Goal: Find specific page/section: Find specific page/section

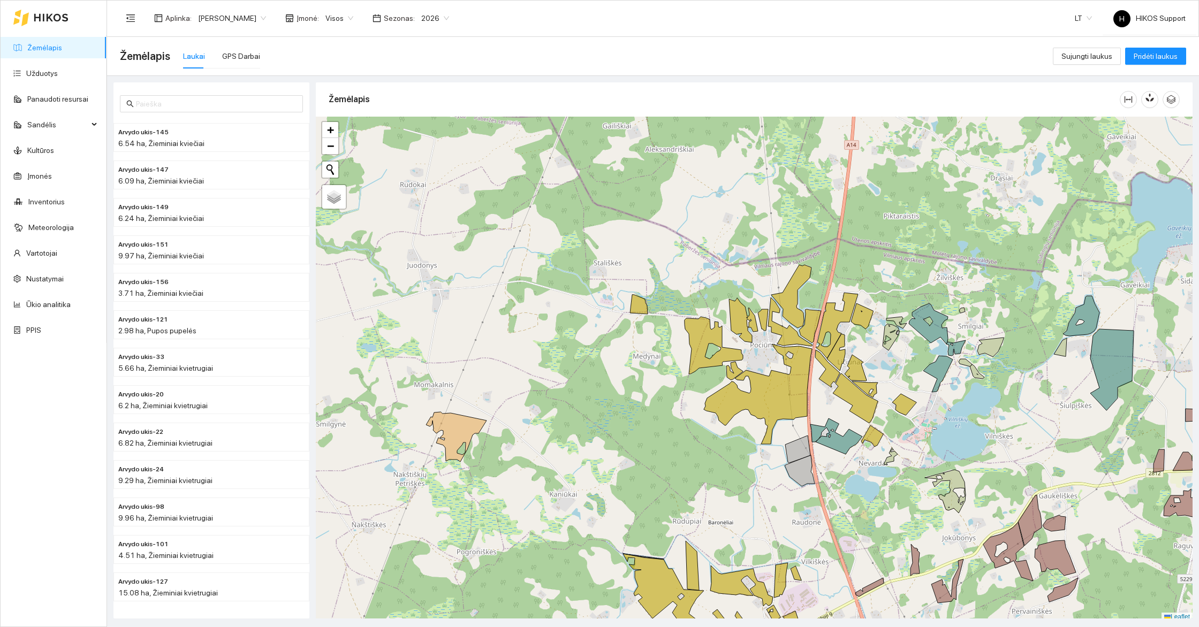
scroll to position [3, 0]
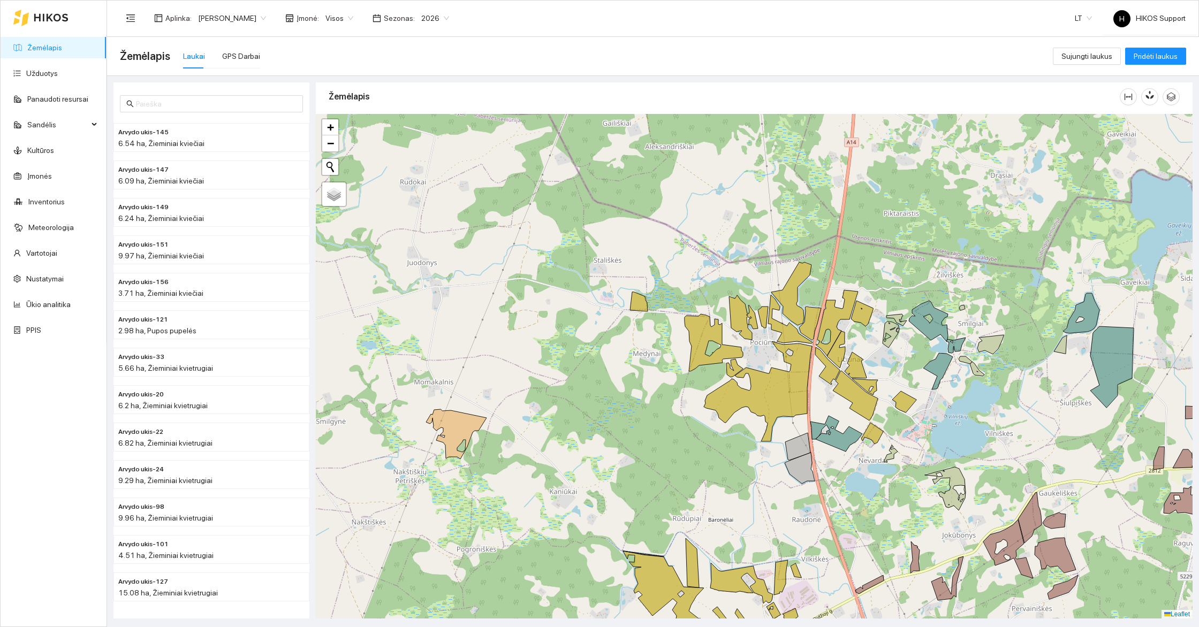
click at [47, 46] on link "Žemėlapis" at bounding box center [44, 47] width 35 height 9
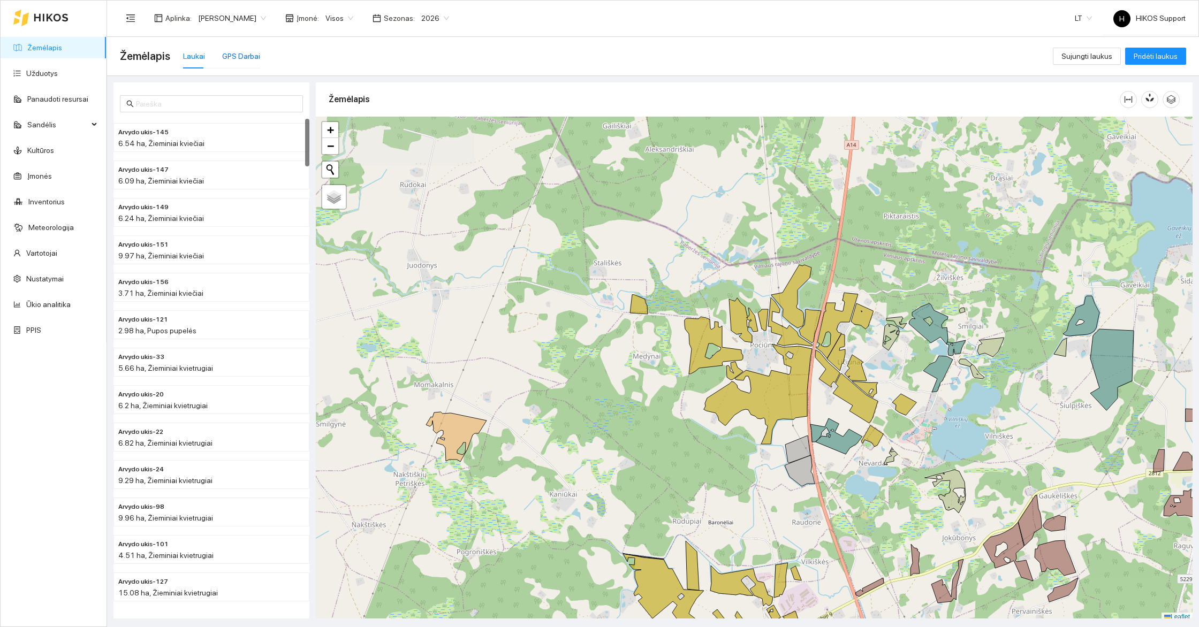
click at [233, 50] on div "GPS Darbai" at bounding box center [241, 56] width 38 height 12
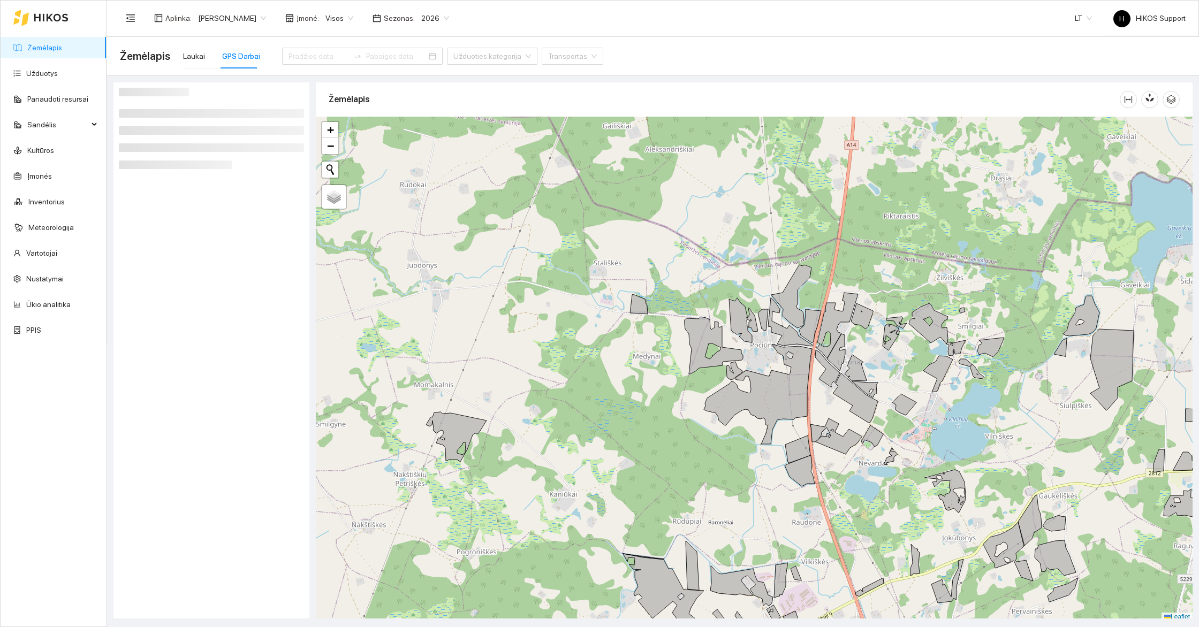
click at [245, 18] on span "[PERSON_NAME]" at bounding box center [232, 18] width 68 height 16
click at [421, 192] on div at bounding box center [754, 369] width 877 height 505
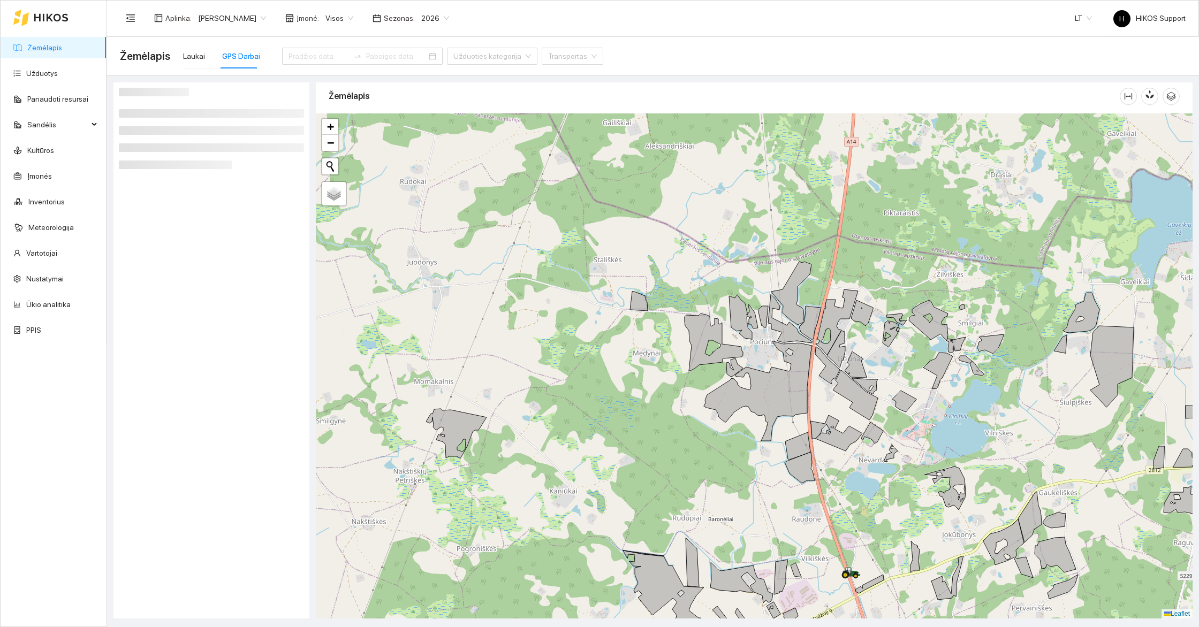
click at [666, 329] on div at bounding box center [754, 365] width 877 height 505
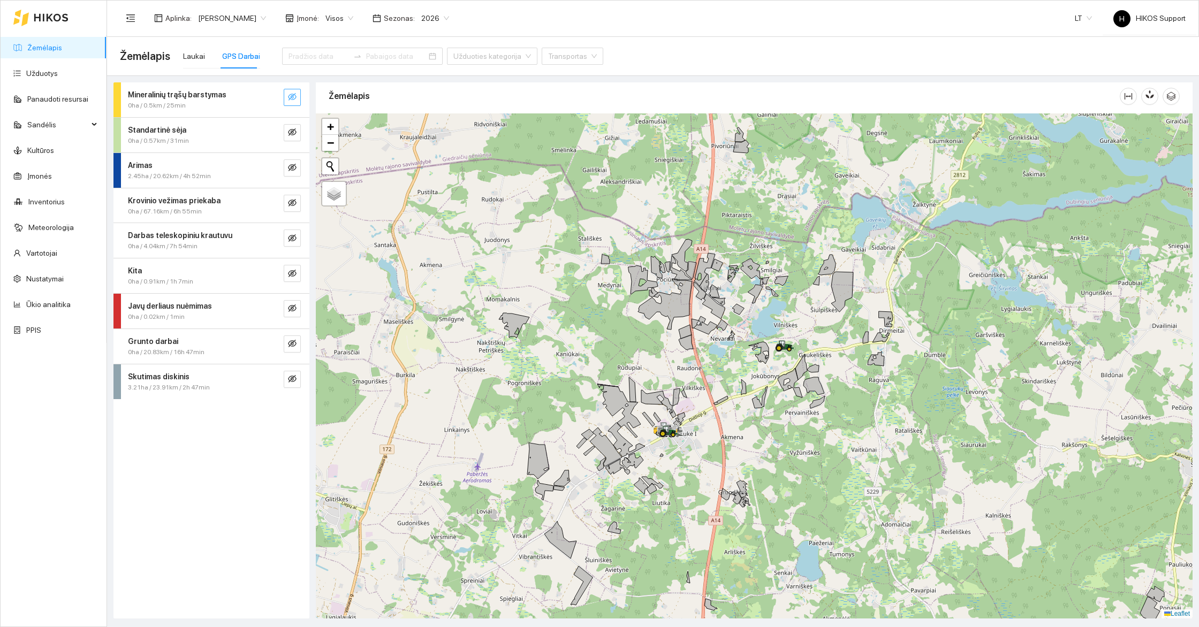
click at [292, 97] on icon "eye-invisible" at bounding box center [292, 96] width 9 height 7
click at [290, 137] on span "eye-invisible" at bounding box center [292, 133] width 9 height 10
click at [292, 160] on button "button" at bounding box center [292, 168] width 17 height 17
click at [290, 206] on span "eye-invisible" at bounding box center [292, 204] width 9 height 10
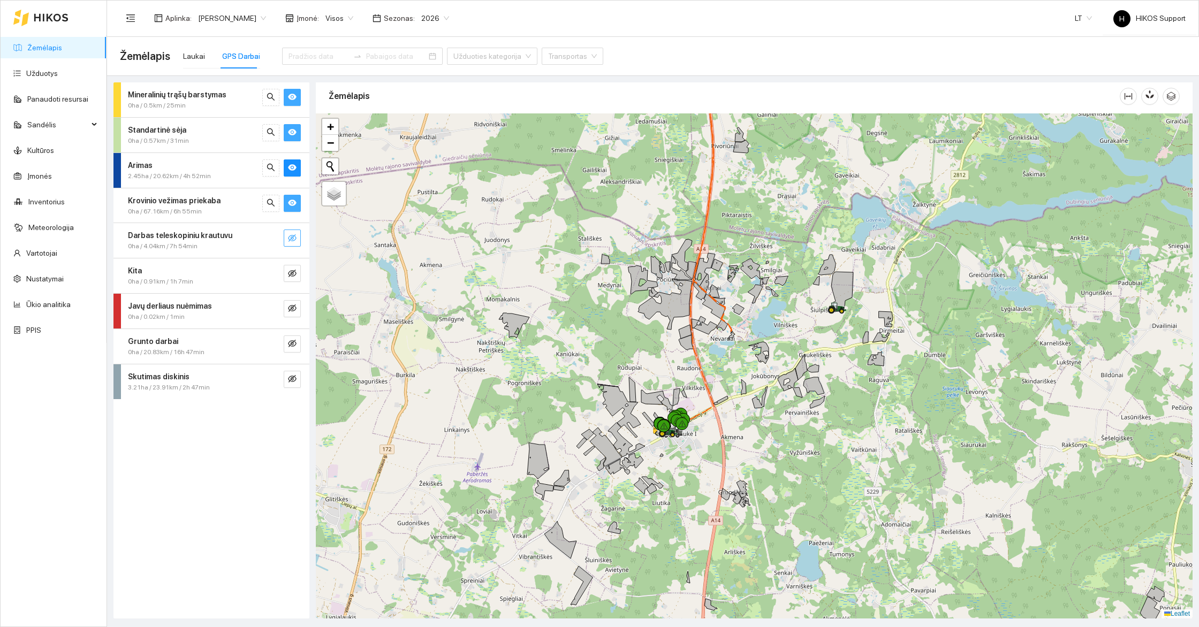
click at [289, 237] on icon "eye-invisible" at bounding box center [292, 238] width 9 height 9
click at [286, 265] on button "button" at bounding box center [292, 273] width 17 height 17
click at [292, 305] on icon "eye-invisible" at bounding box center [292, 308] width 9 height 9
click at [290, 345] on icon "eye-invisible" at bounding box center [292, 343] width 9 height 9
click at [292, 375] on icon "eye-invisible" at bounding box center [292, 379] width 9 height 9
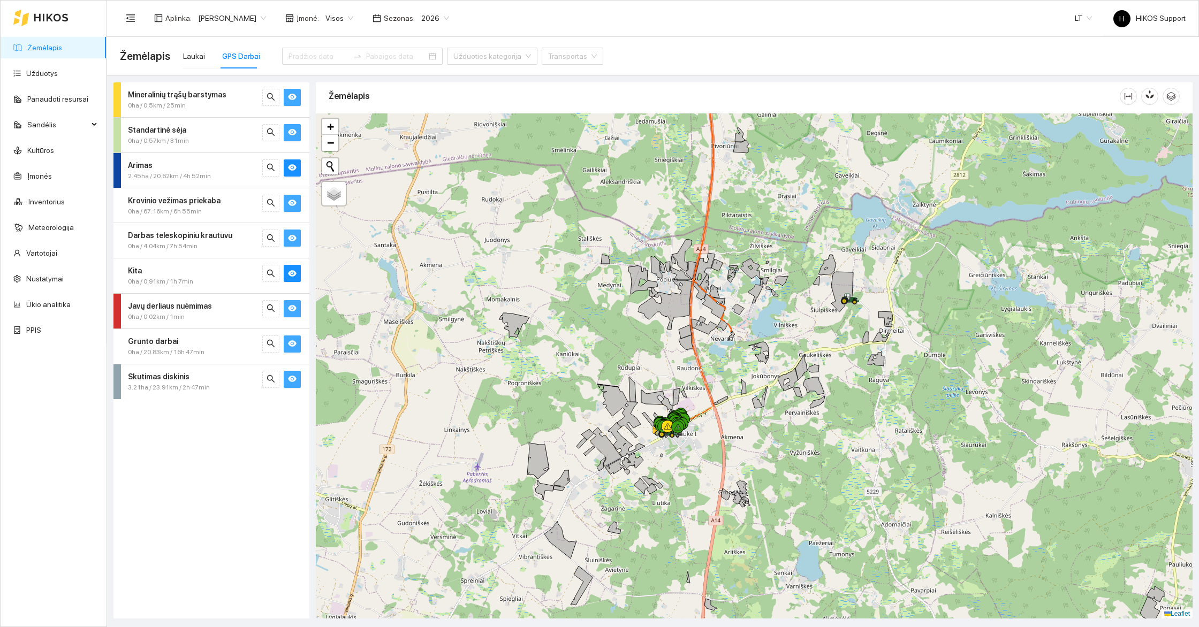
click at [688, 402] on div at bounding box center [754, 365] width 877 height 505
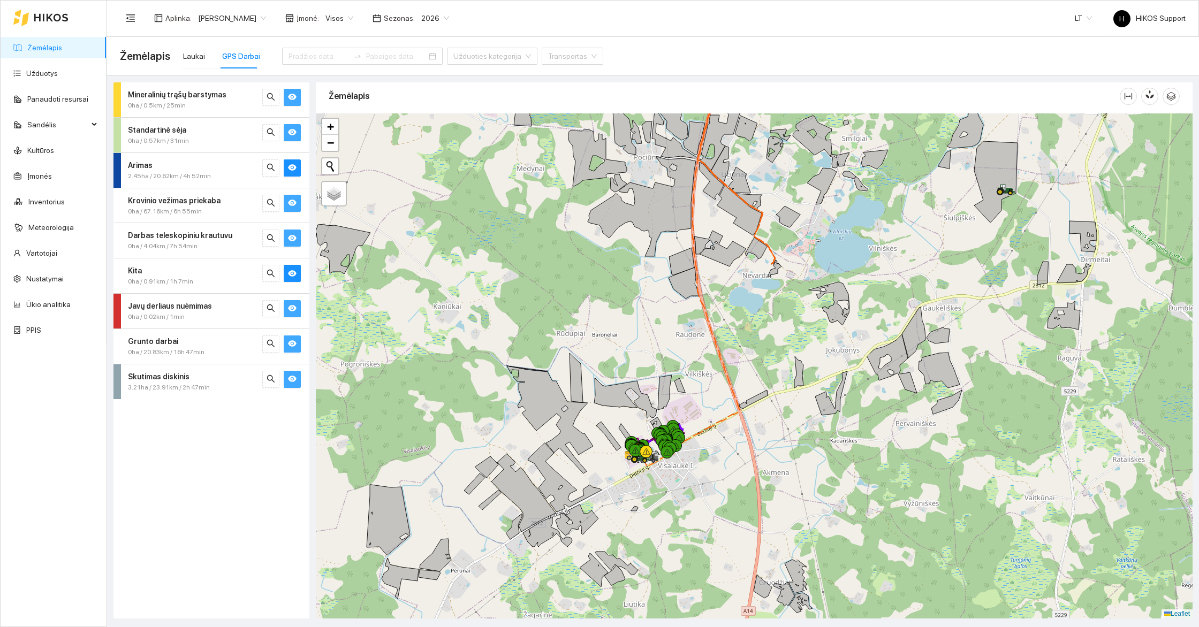
click at [693, 446] on div at bounding box center [754, 365] width 877 height 505
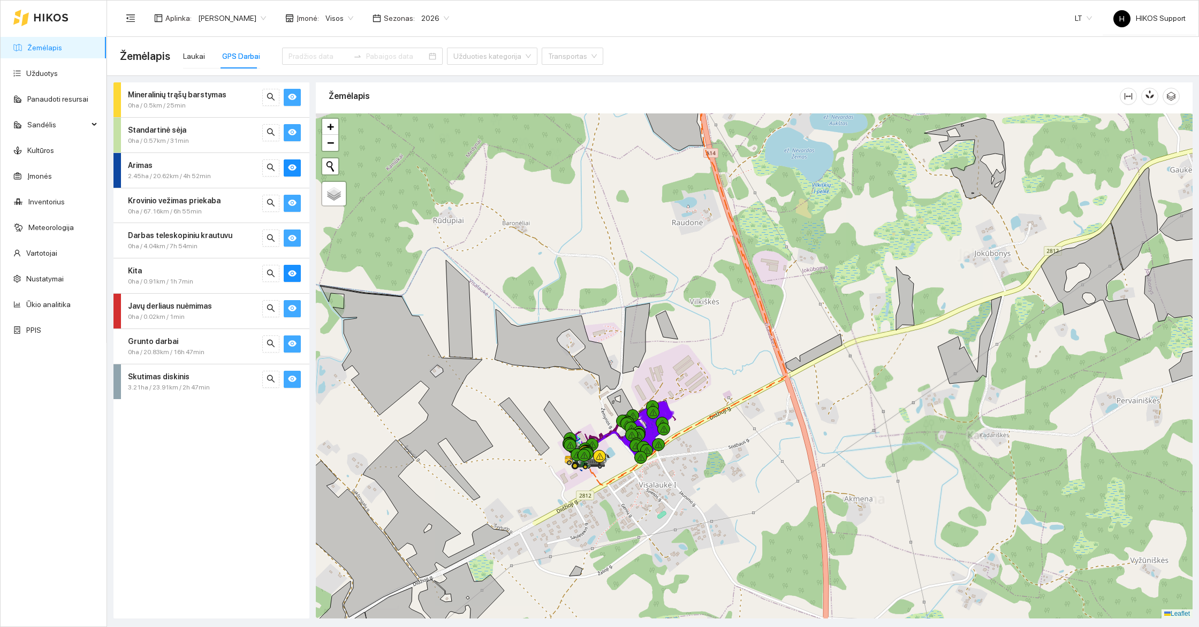
click at [660, 471] on div at bounding box center [754, 365] width 877 height 505
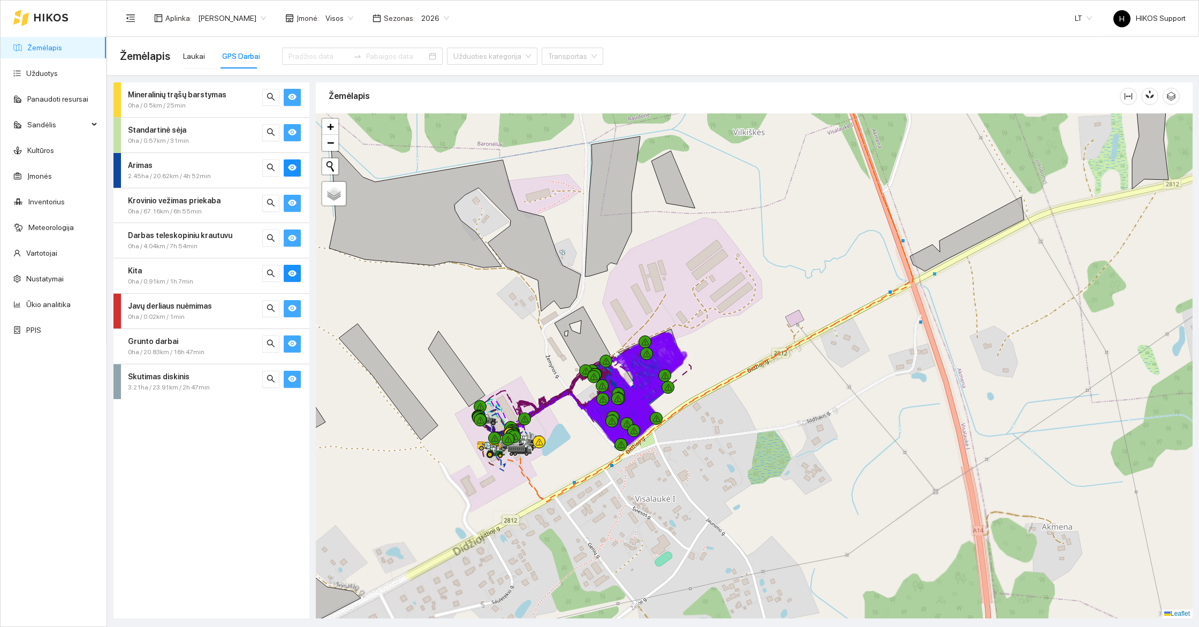
click at [650, 463] on div at bounding box center [754, 365] width 877 height 505
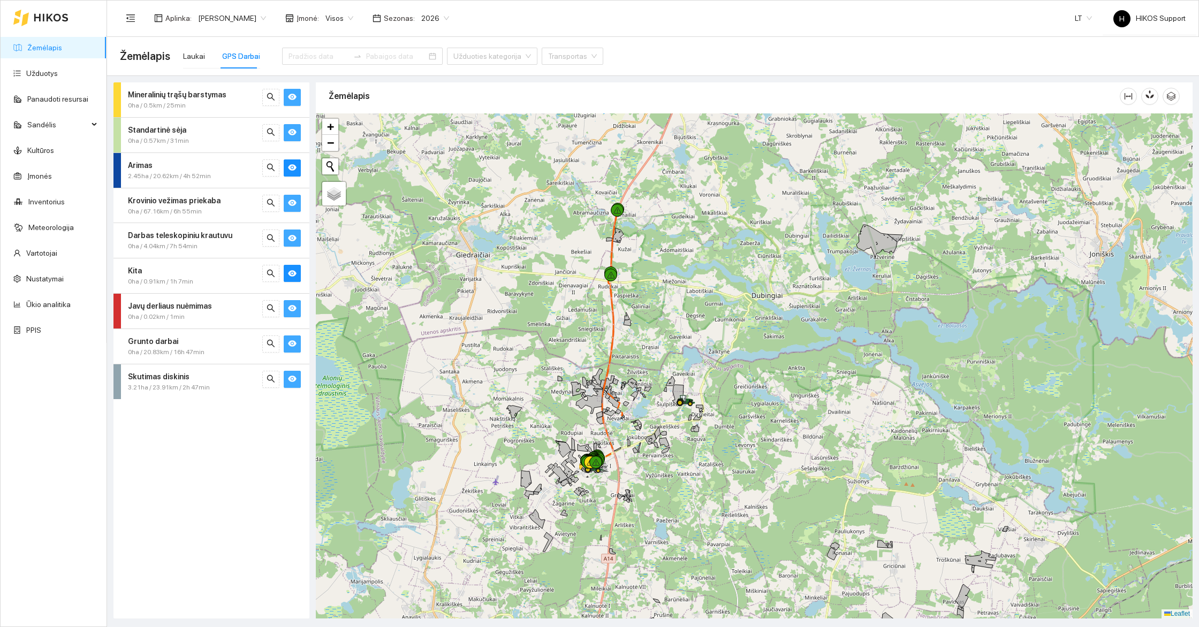
drag, startPoint x: 711, startPoint y: 208, endPoint x: 679, endPoint y: 454, distance: 248.3
click at [679, 454] on div at bounding box center [754, 365] width 877 height 505
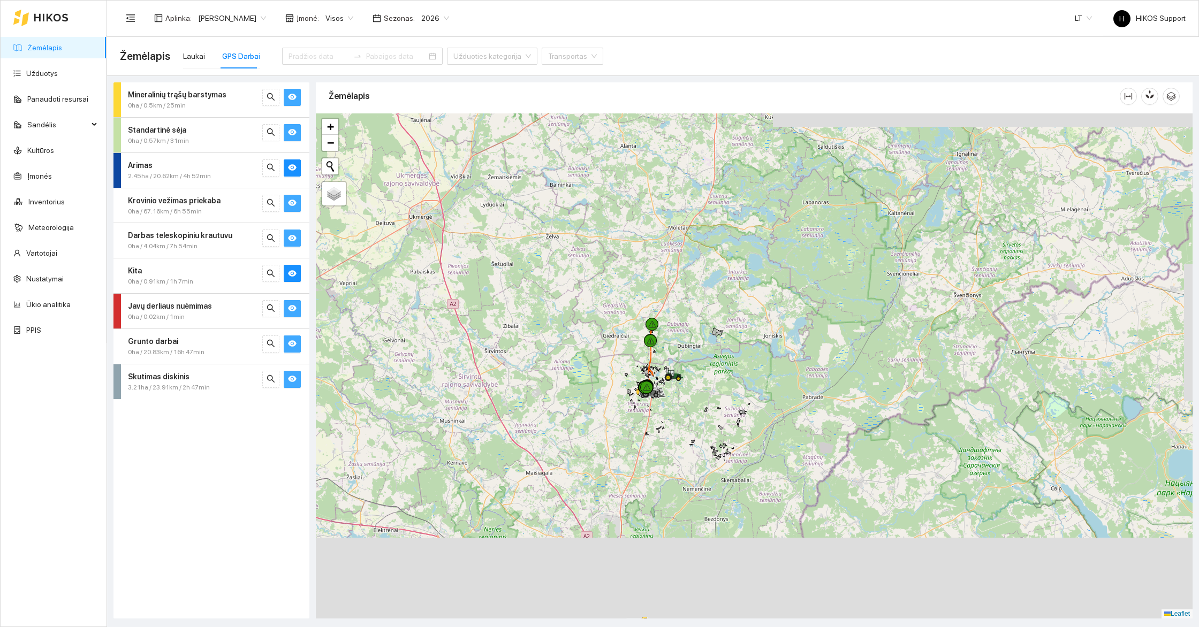
drag, startPoint x: 687, startPoint y: 480, endPoint x: 685, endPoint y: 343, distance: 137.1
click at [685, 343] on div at bounding box center [754, 365] width 877 height 505
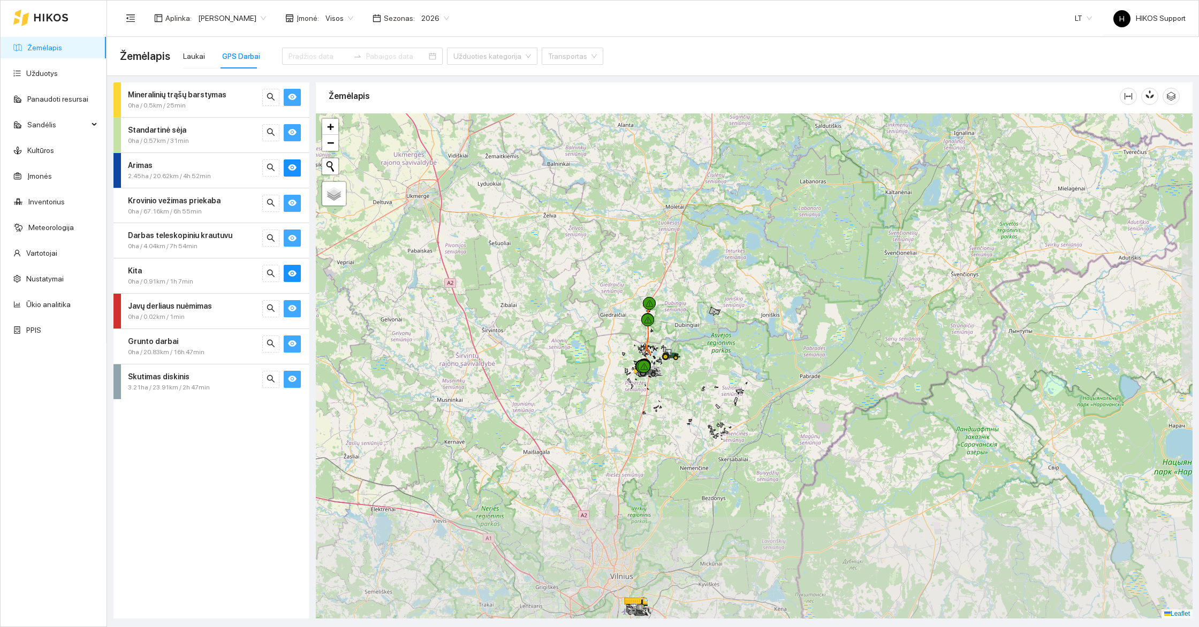
click at [661, 410] on div at bounding box center [754, 365] width 877 height 505
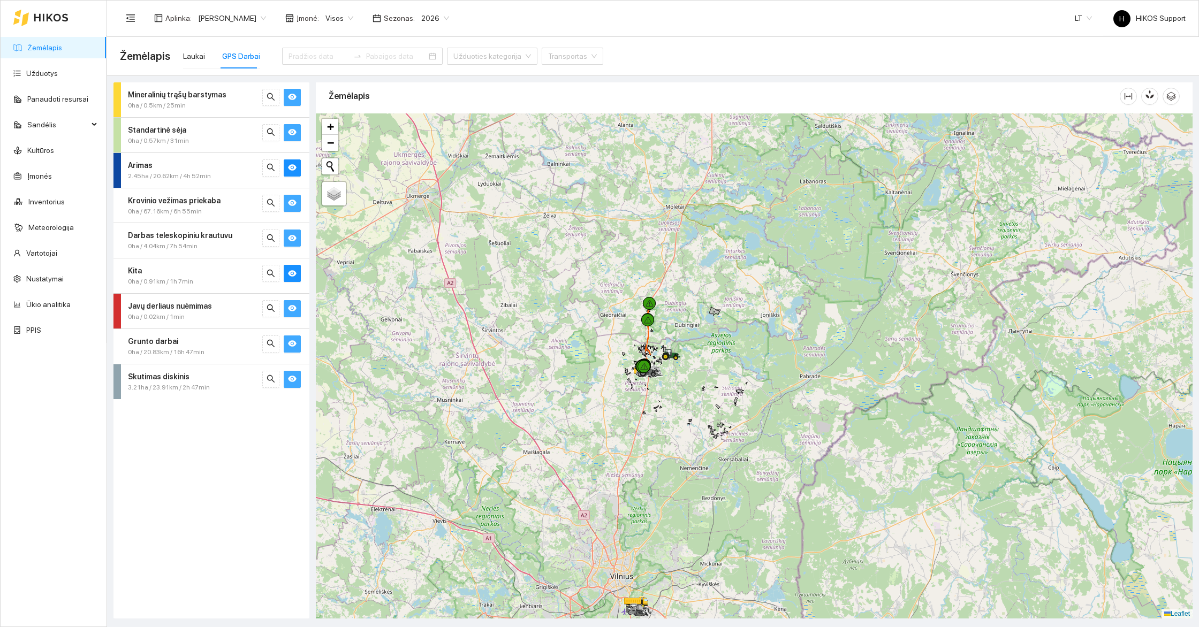
click at [661, 410] on div at bounding box center [754, 365] width 877 height 505
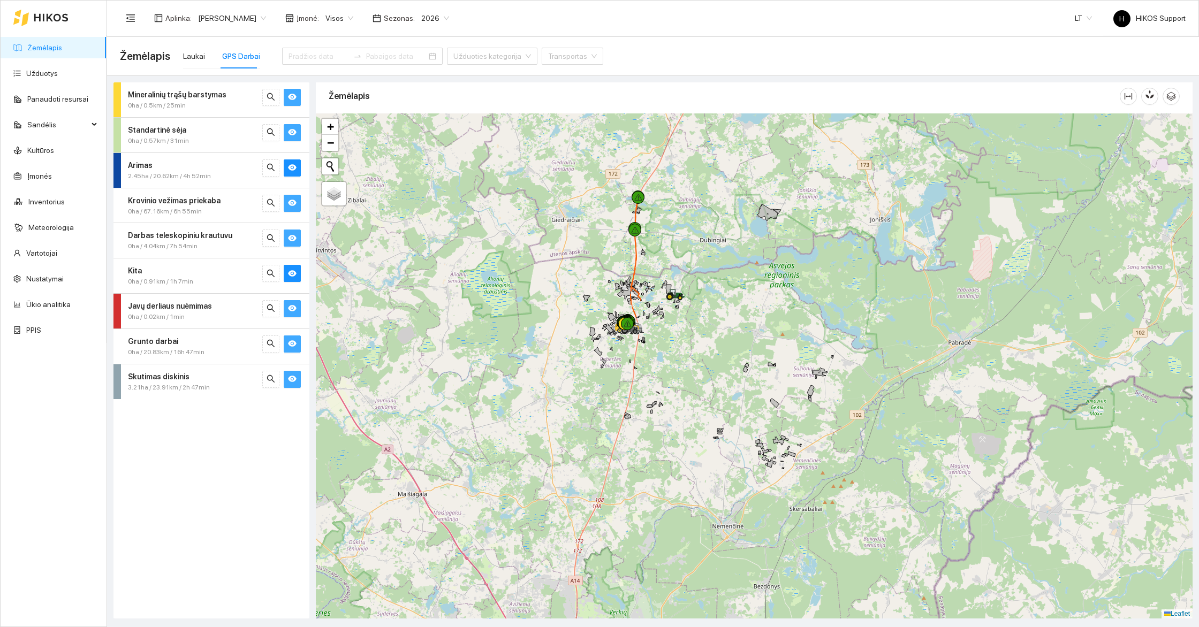
click at [666, 390] on div at bounding box center [754, 365] width 877 height 505
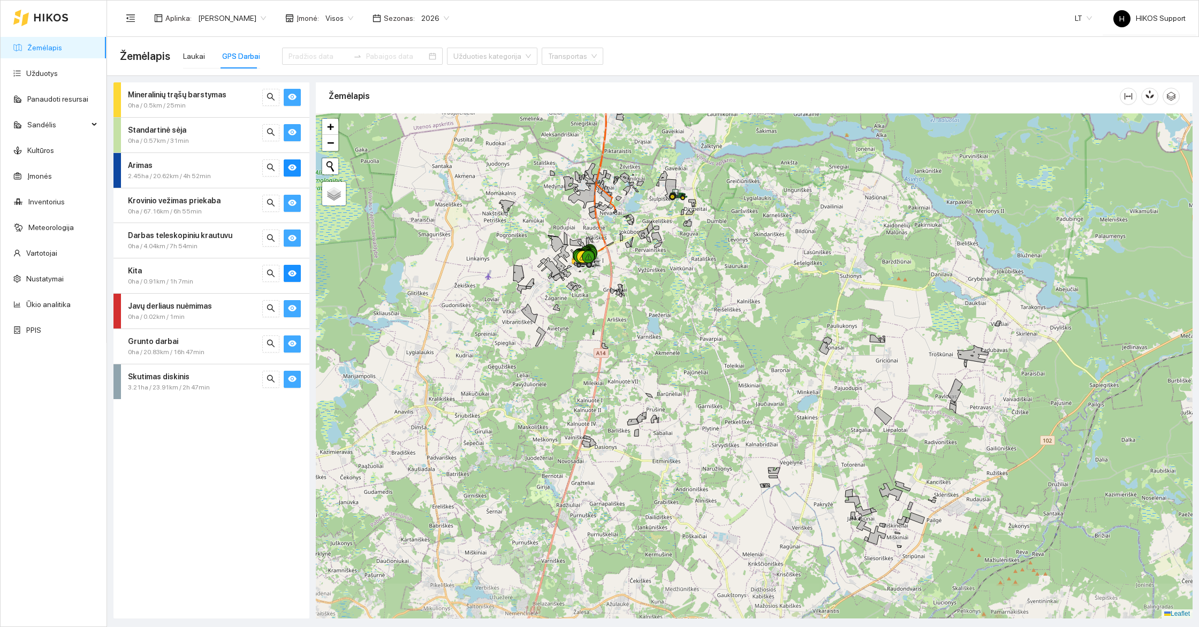
click at [658, 286] on div at bounding box center [754, 365] width 877 height 505
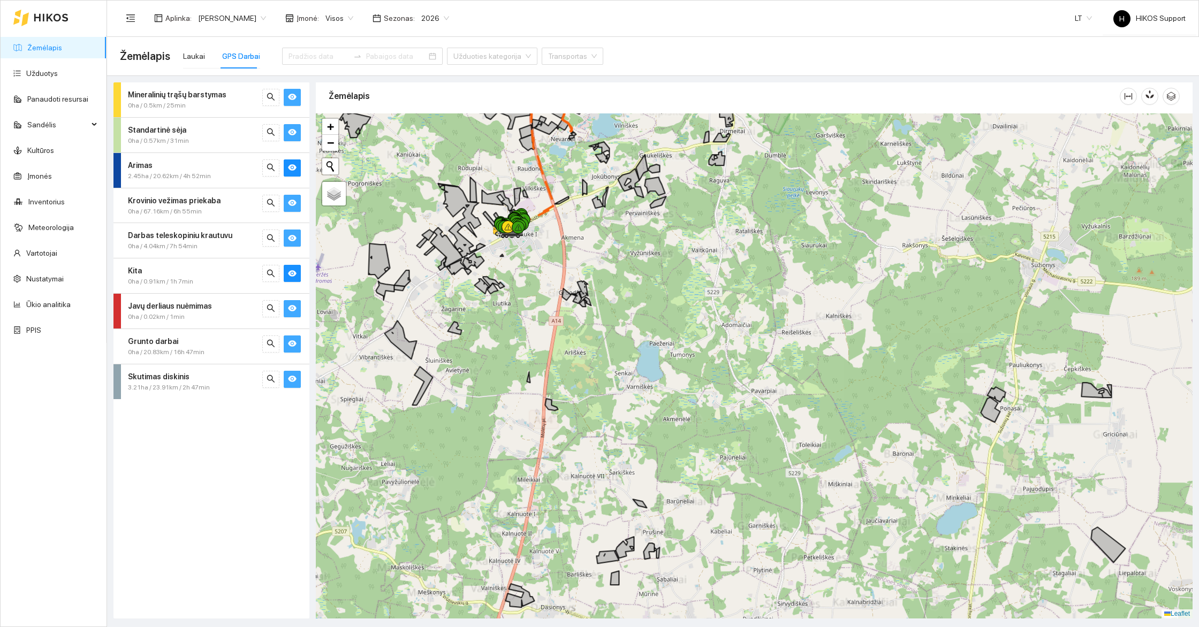
click at [598, 235] on div at bounding box center [754, 365] width 877 height 505
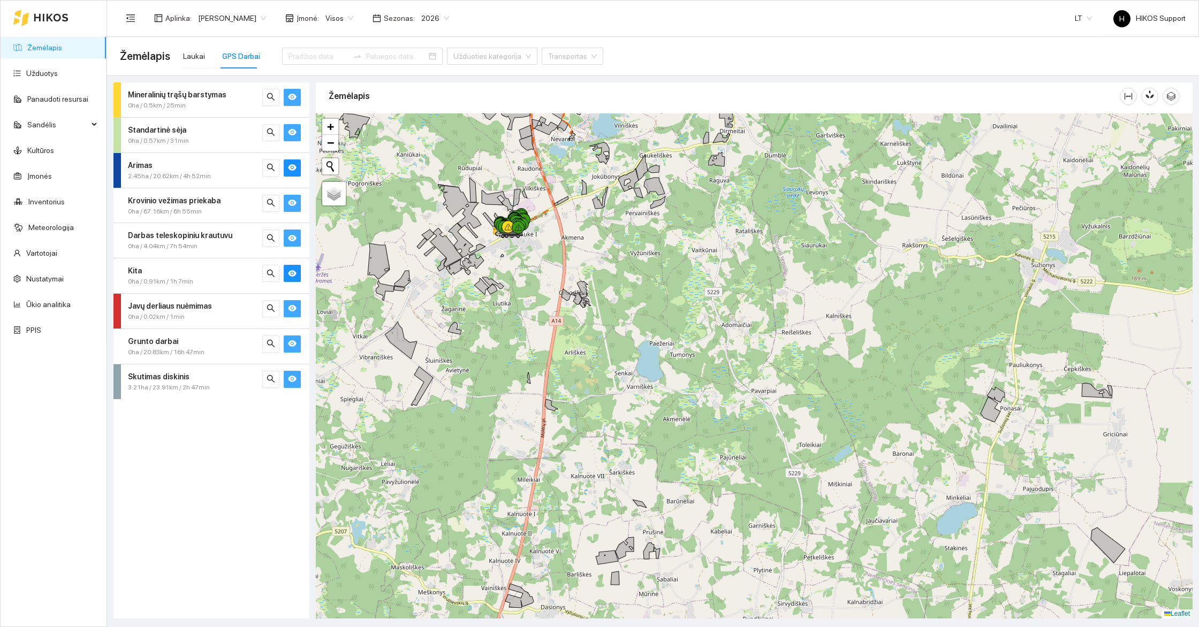
click at [598, 235] on div at bounding box center [754, 365] width 877 height 505
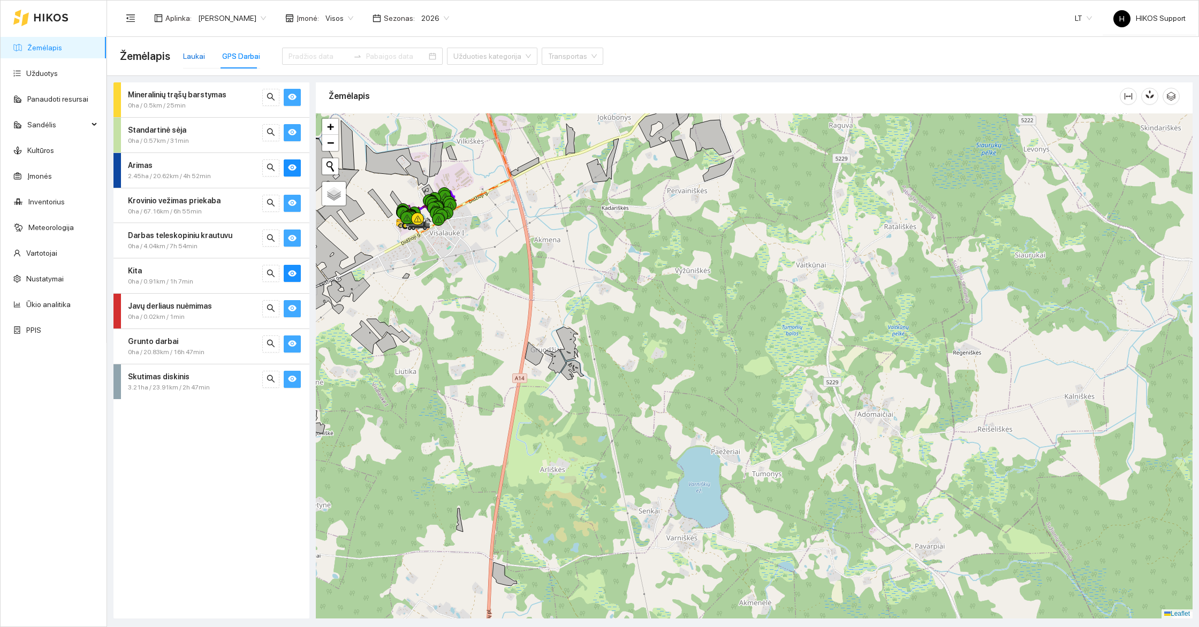
click at [186, 58] on div "Laukai" at bounding box center [194, 56] width 22 height 12
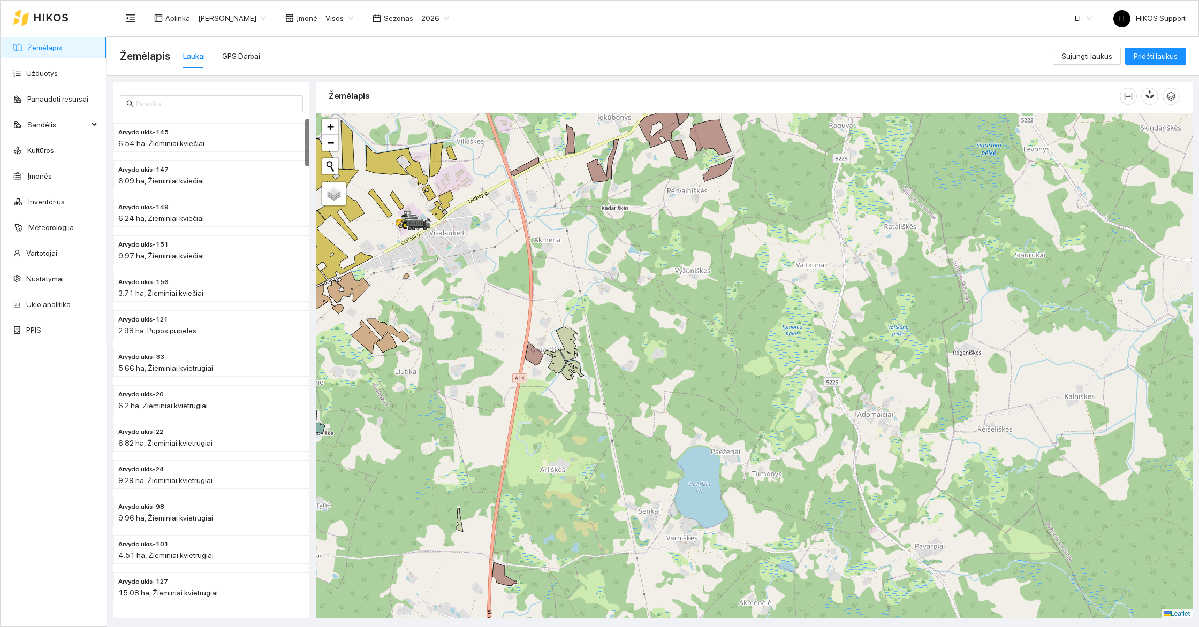
drag, startPoint x: 498, startPoint y: 259, endPoint x: 499, endPoint y: 412, distance: 153.6
click at [499, 412] on div at bounding box center [754, 365] width 877 height 505
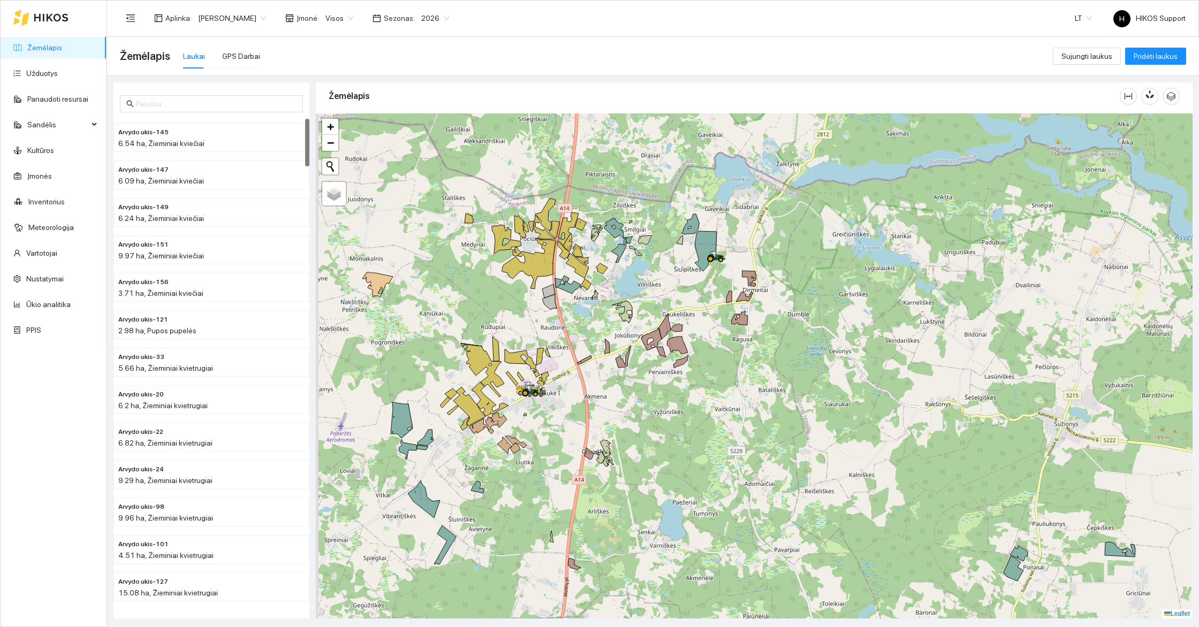
drag, startPoint x: 550, startPoint y: 419, endPoint x: 628, endPoint y: 411, distance: 78.6
click at [628, 411] on div at bounding box center [754, 365] width 877 height 505
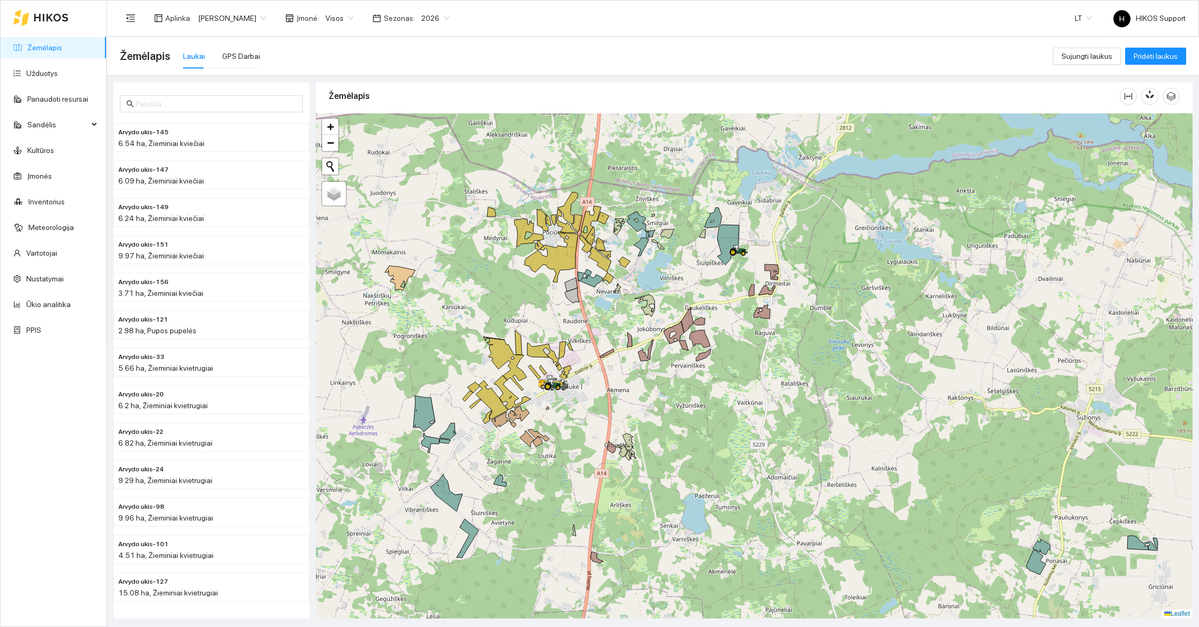
drag, startPoint x: 569, startPoint y: 353, endPoint x: 596, endPoint y: 344, distance: 29.3
click at [596, 344] on div at bounding box center [754, 365] width 877 height 505
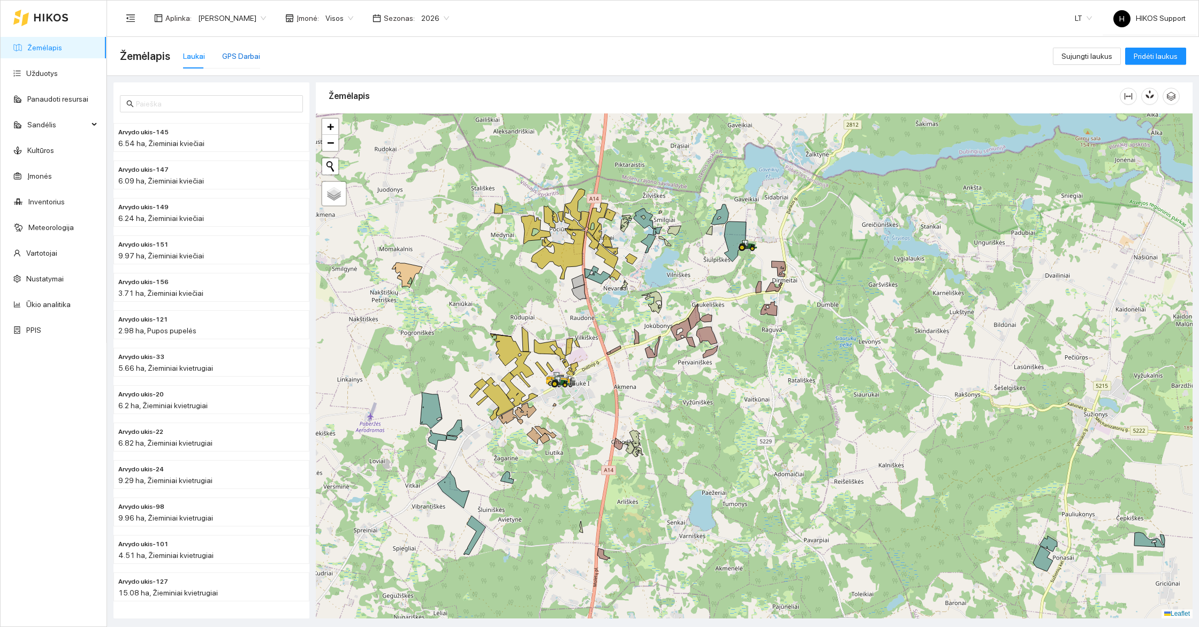
click at [249, 54] on div "GPS Darbai" at bounding box center [241, 56] width 38 height 12
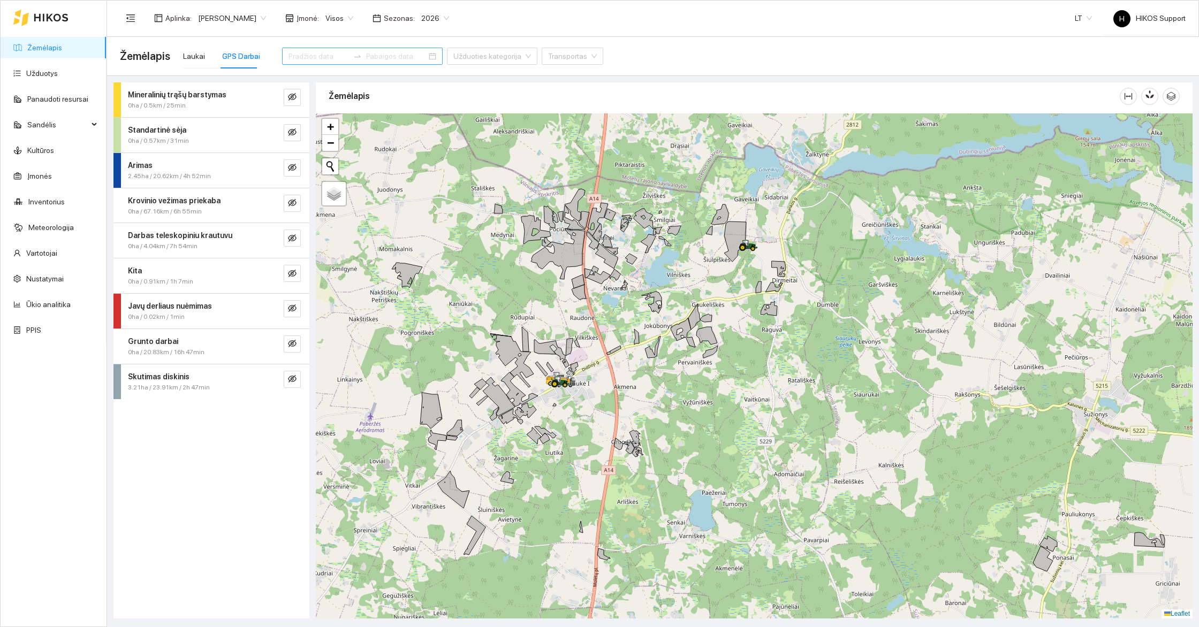
click at [297, 55] on input at bounding box center [319, 56] width 60 height 12
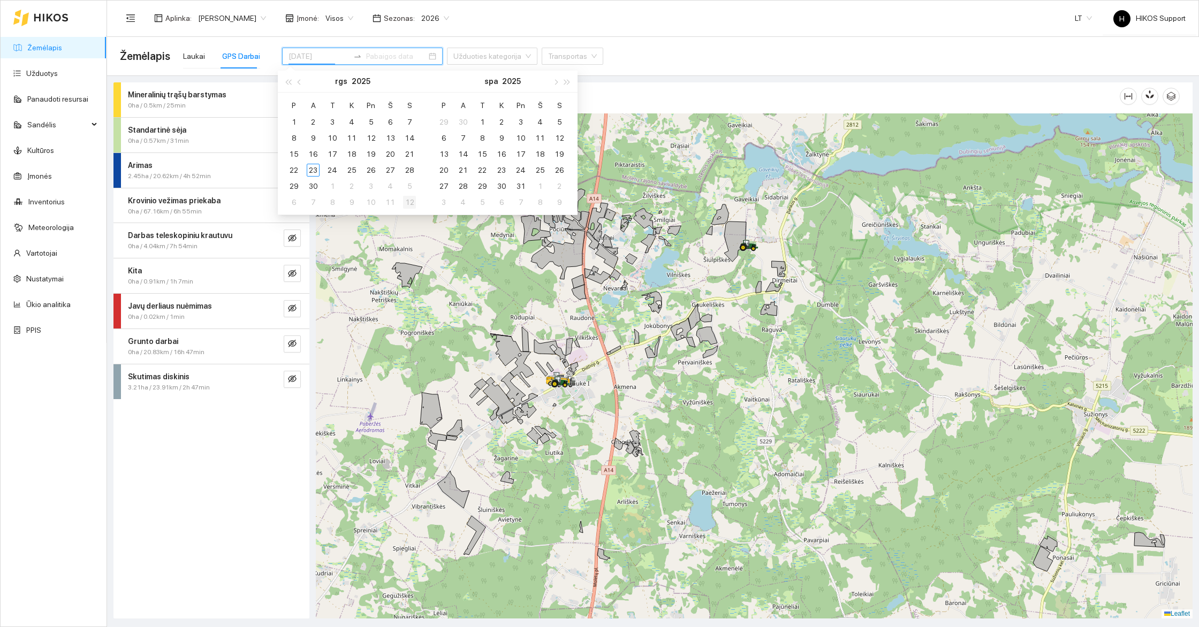
type input "[DATE]"
click at [463, 343] on div at bounding box center [754, 365] width 877 height 505
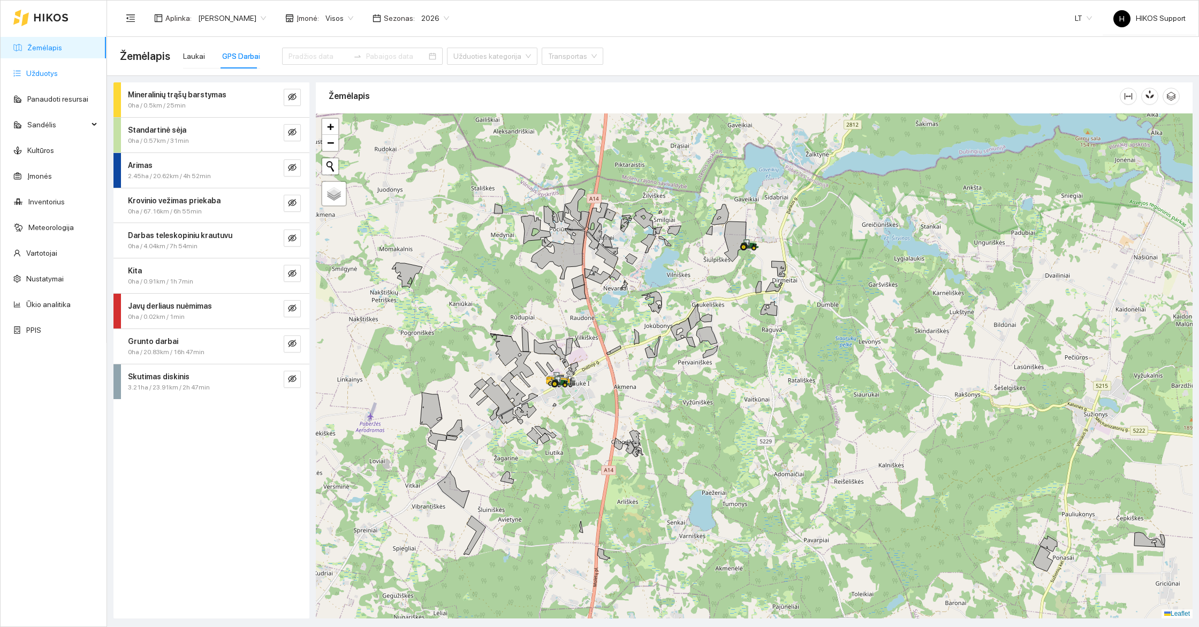
click at [34, 70] on link "Užduotys" at bounding box center [42, 73] width 32 height 9
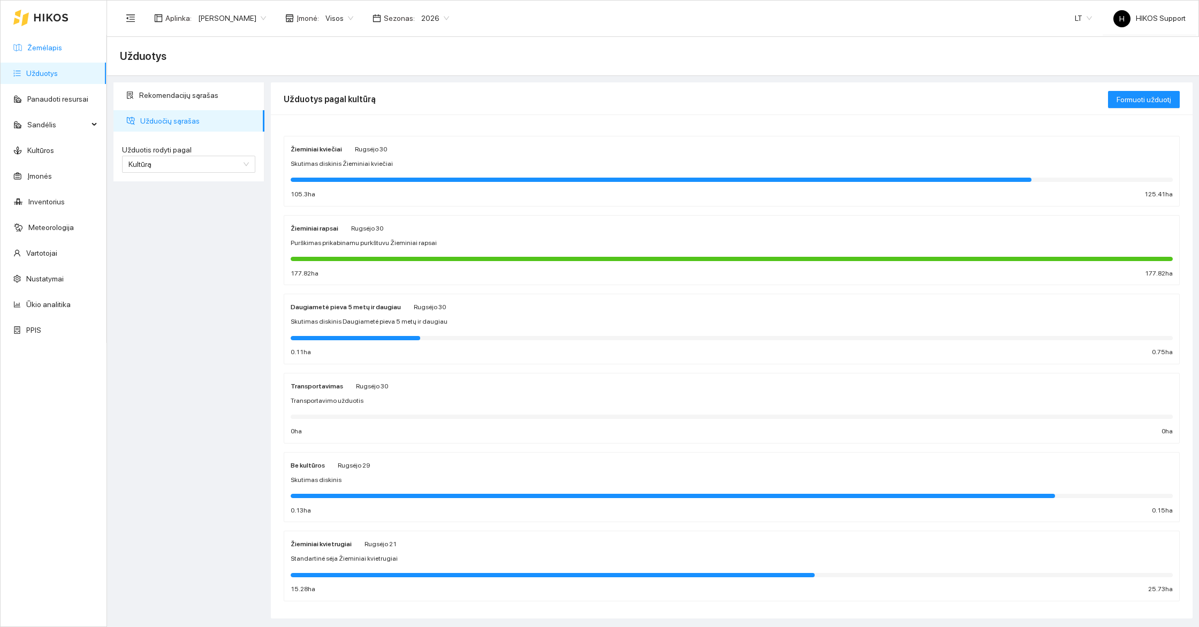
click at [27, 43] on link "Žemėlapis" at bounding box center [44, 47] width 35 height 9
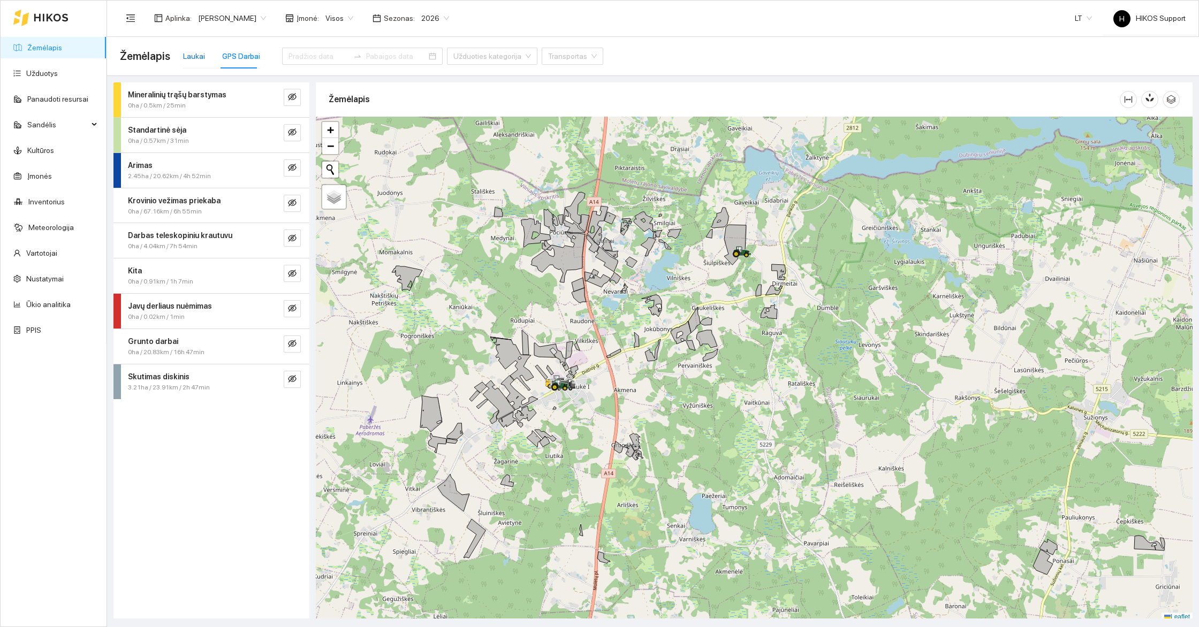
click at [192, 58] on div "Laukai" at bounding box center [194, 56] width 22 height 12
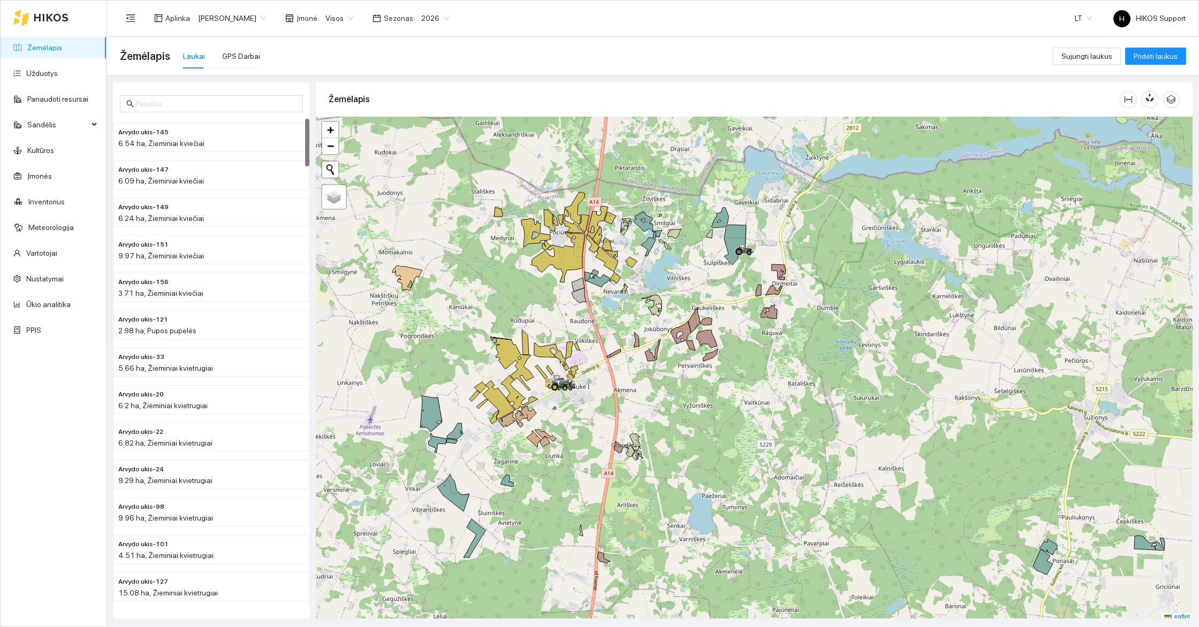
click at [672, 409] on div at bounding box center [754, 369] width 877 height 505
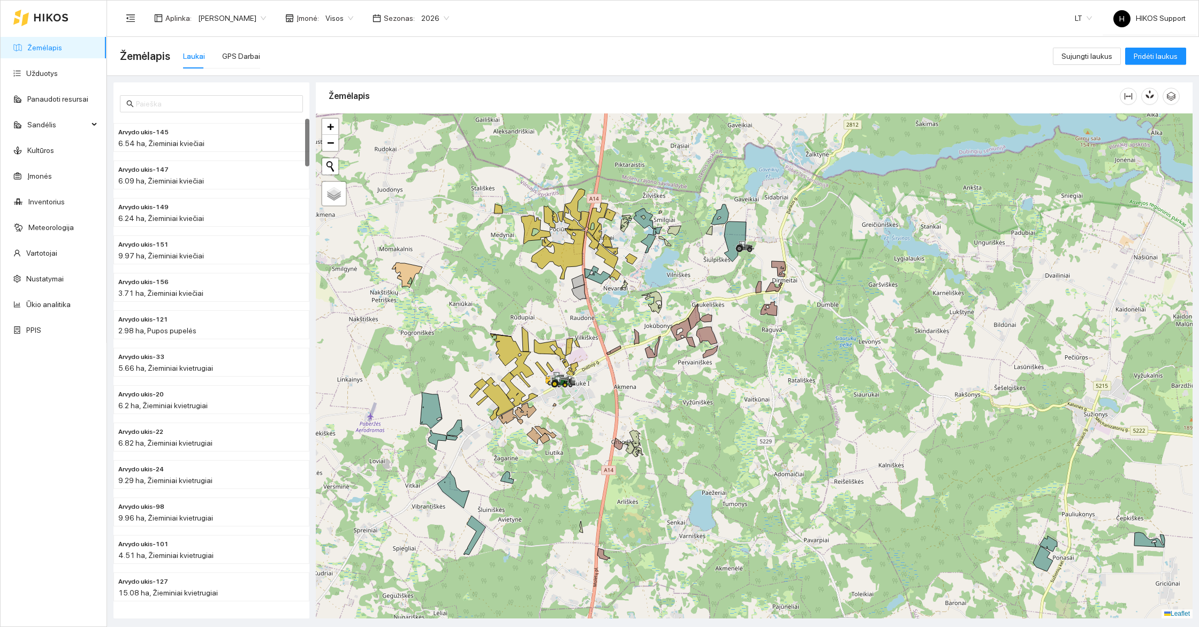
click at [672, 409] on div at bounding box center [754, 365] width 877 height 505
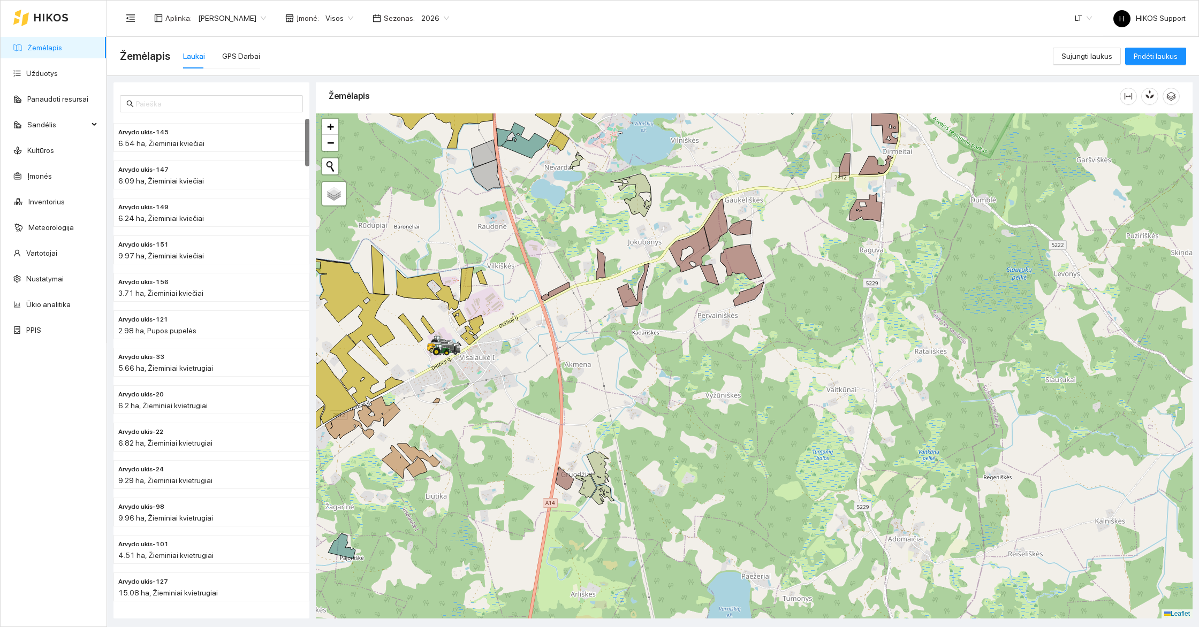
drag, startPoint x: 673, startPoint y: 370, endPoint x: 747, endPoint y: 483, distance: 135.3
click at [747, 483] on div at bounding box center [754, 365] width 877 height 505
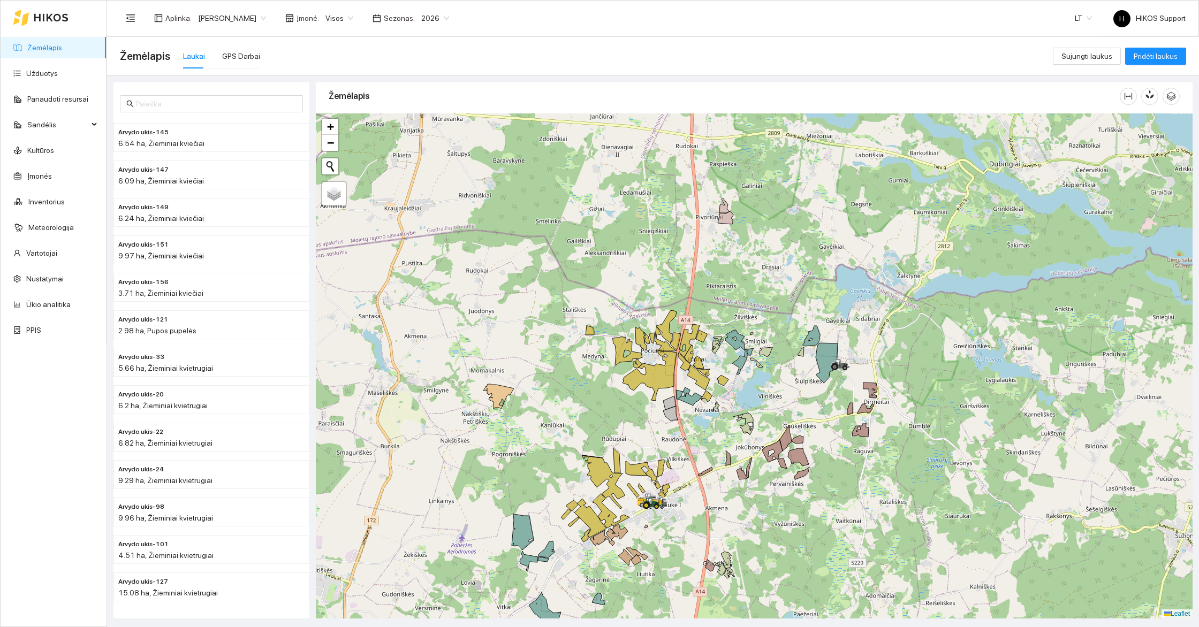
drag, startPoint x: 782, startPoint y: 538, endPoint x: 738, endPoint y: 415, distance: 130.7
click at [738, 415] on div at bounding box center [754, 365] width 877 height 505
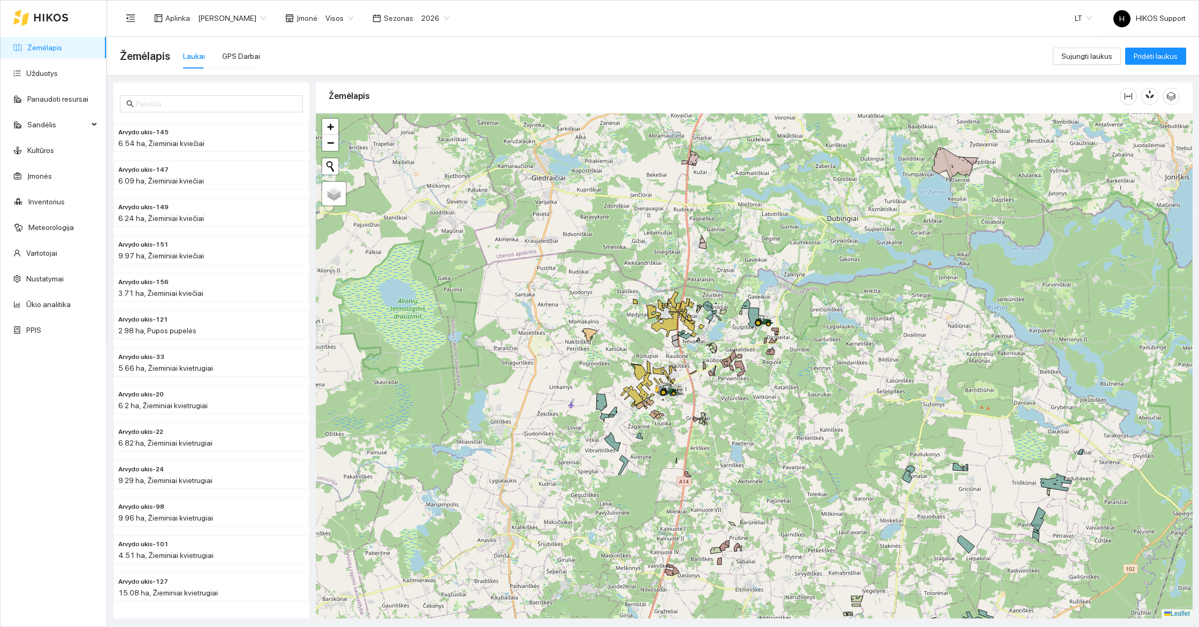
click at [745, 438] on div at bounding box center [754, 365] width 877 height 505
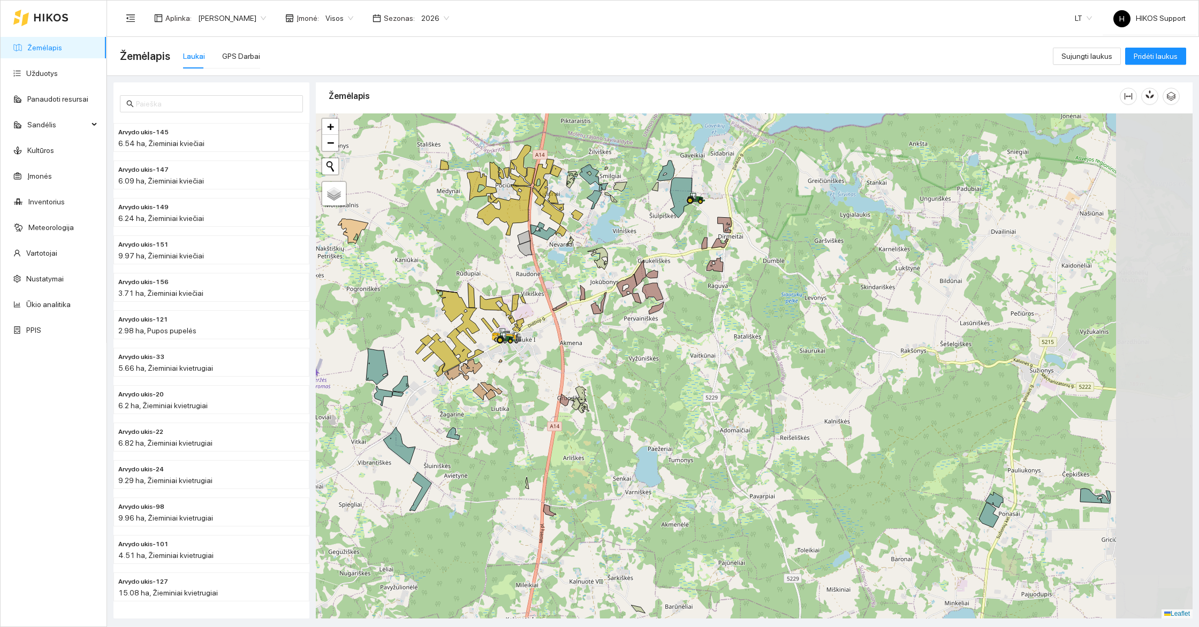
drag, startPoint x: 770, startPoint y: 347, endPoint x: 732, endPoint y: 370, distance: 44.0
click at [732, 370] on div at bounding box center [754, 365] width 877 height 505
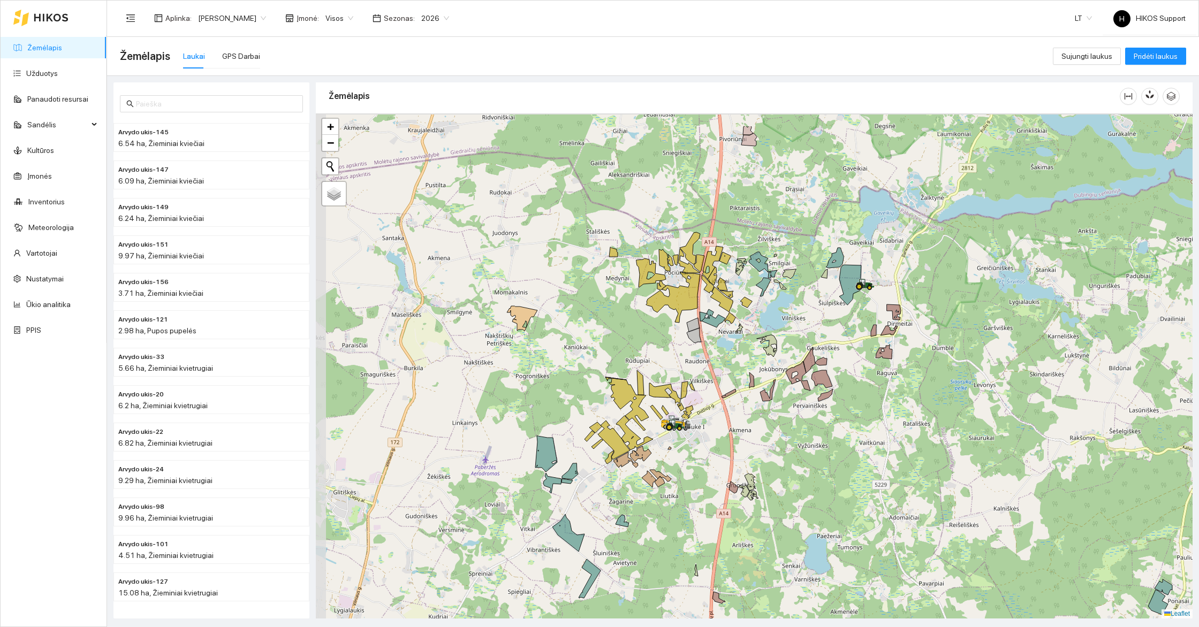
drag, startPoint x: 734, startPoint y: 393, endPoint x: 853, endPoint y: 454, distance: 134.3
click at [854, 455] on div at bounding box center [754, 365] width 877 height 505
click at [33, 44] on link "Žemėlapis" at bounding box center [44, 47] width 35 height 9
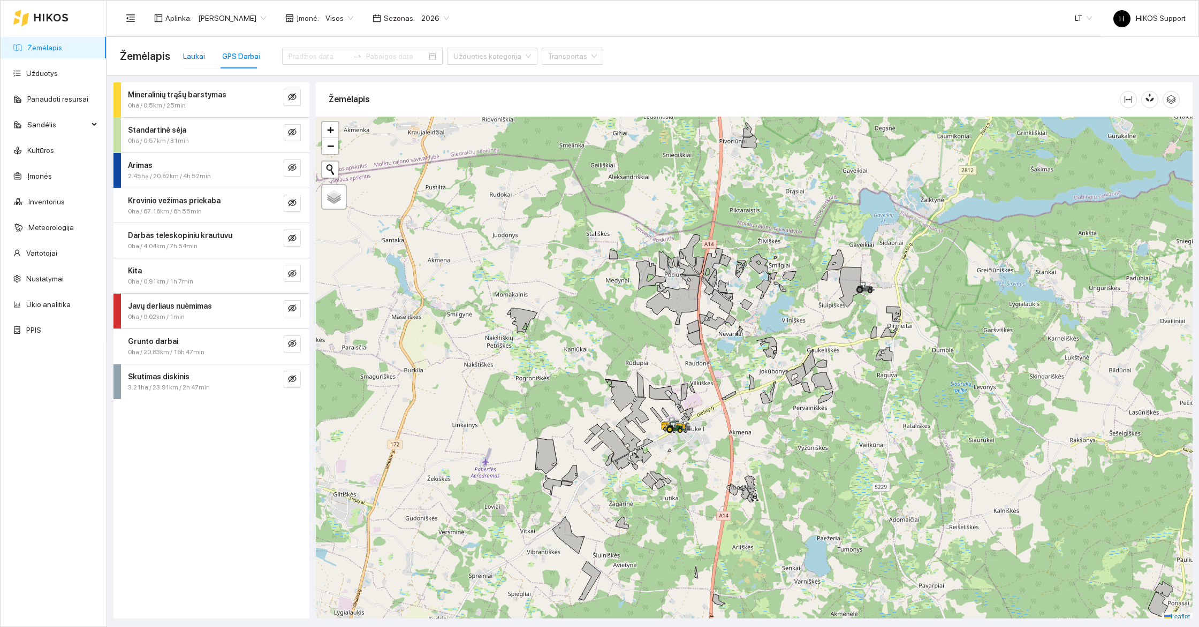
click at [196, 55] on div "Laukai" at bounding box center [194, 56] width 22 height 12
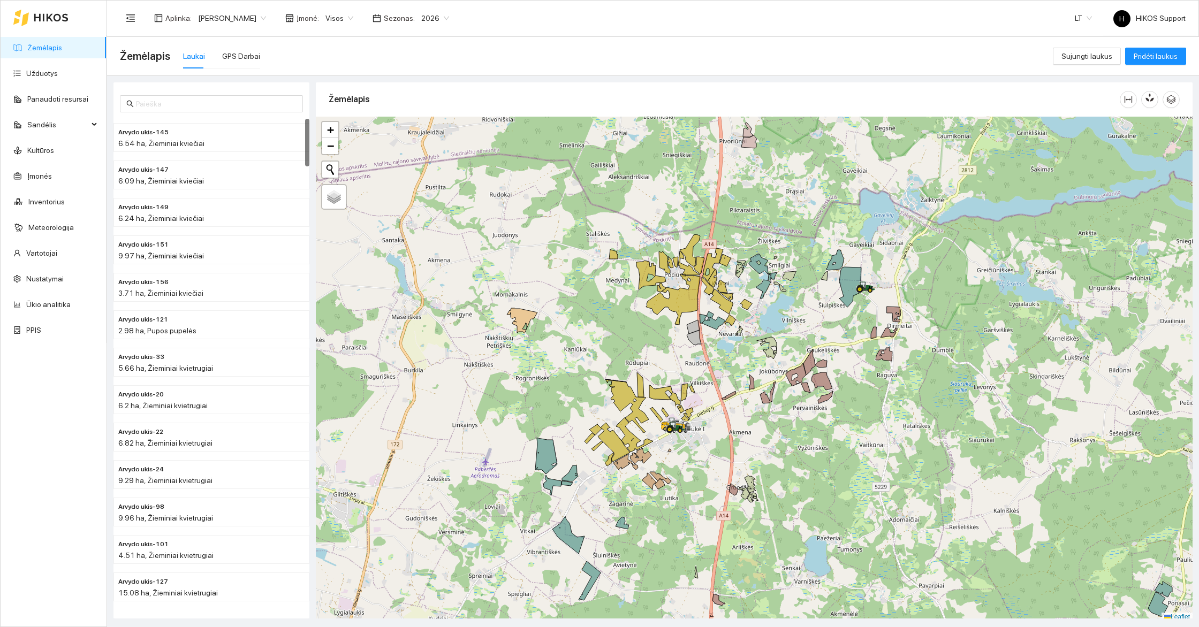
scroll to position [3, 0]
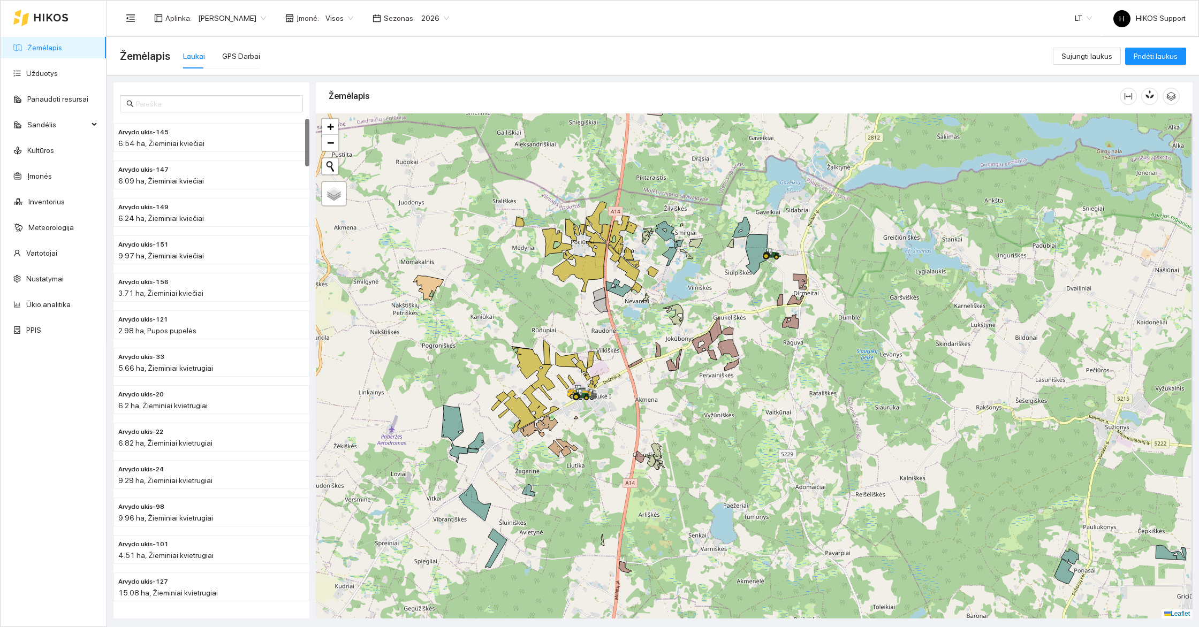
drag, startPoint x: 843, startPoint y: 410, endPoint x: 749, endPoint y: 332, distance: 121.3
click at [749, 332] on div at bounding box center [754, 365] width 877 height 505
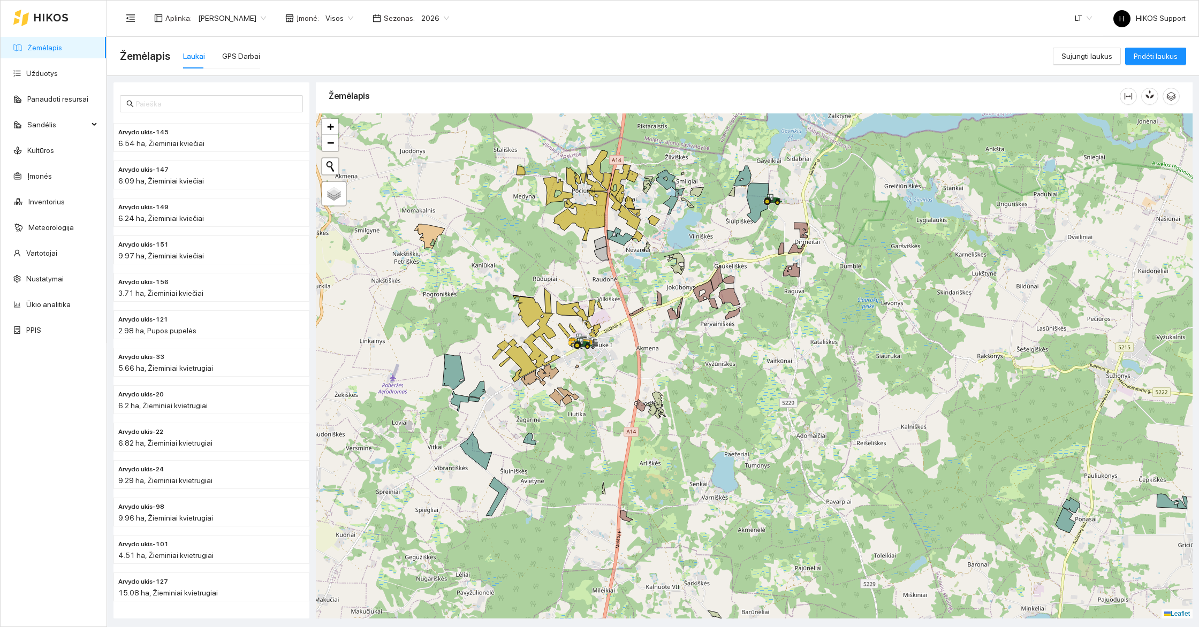
click at [230, 16] on span "[PERSON_NAME]" at bounding box center [232, 18] width 68 height 16
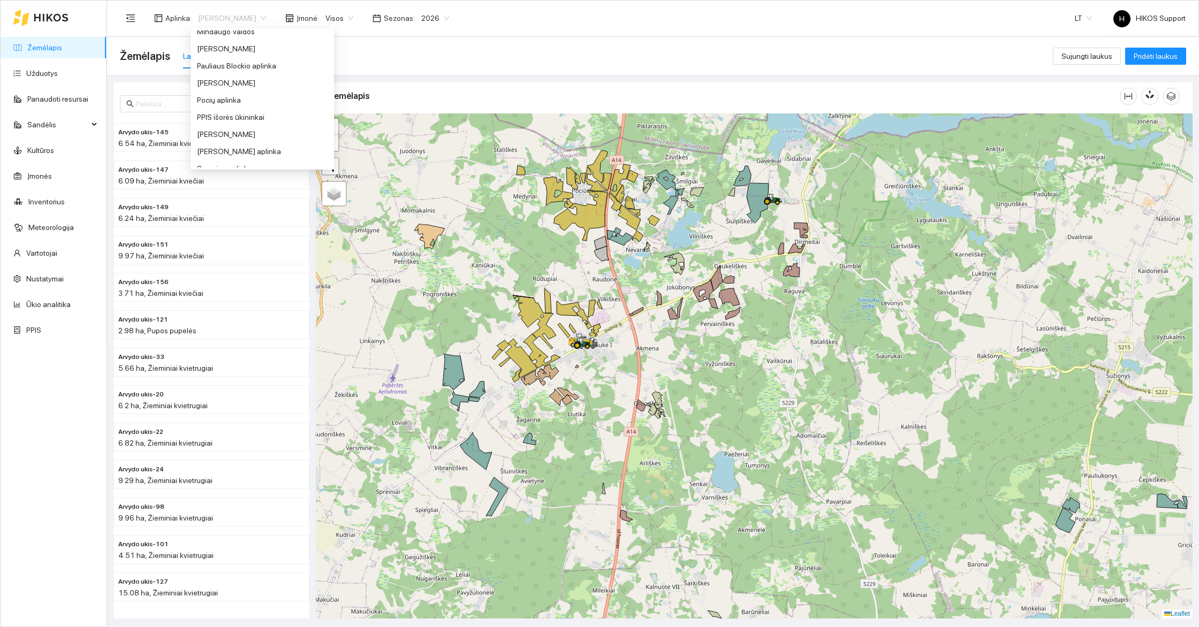
scroll to position [420, 0]
click at [213, 81] on div "[PERSON_NAME]" at bounding box center [262, 81] width 131 height 12
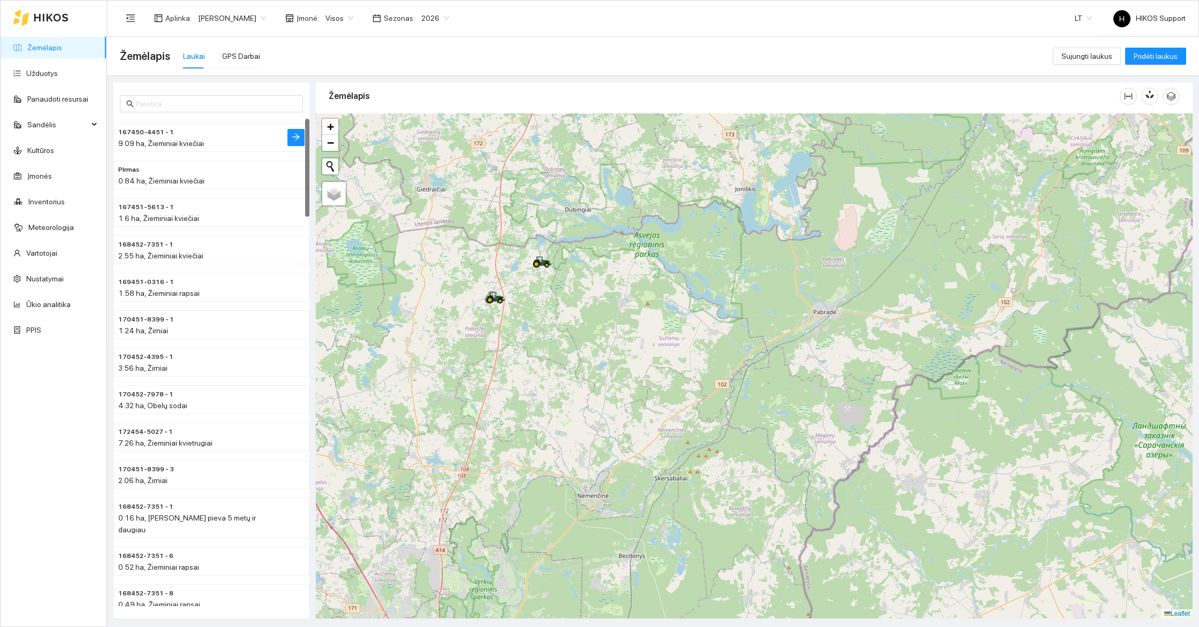
click at [183, 135] on h4 "167450-4451 - 1" at bounding box center [189, 132] width 143 height 12
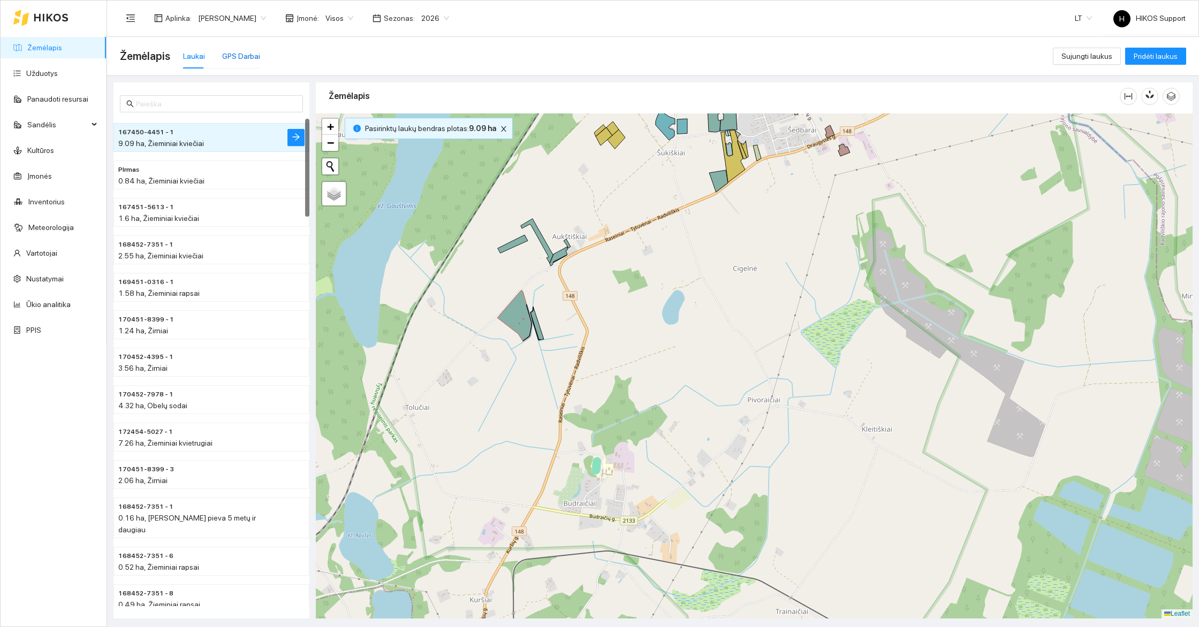
click at [238, 54] on div "GPS Darbai" at bounding box center [241, 56] width 38 height 12
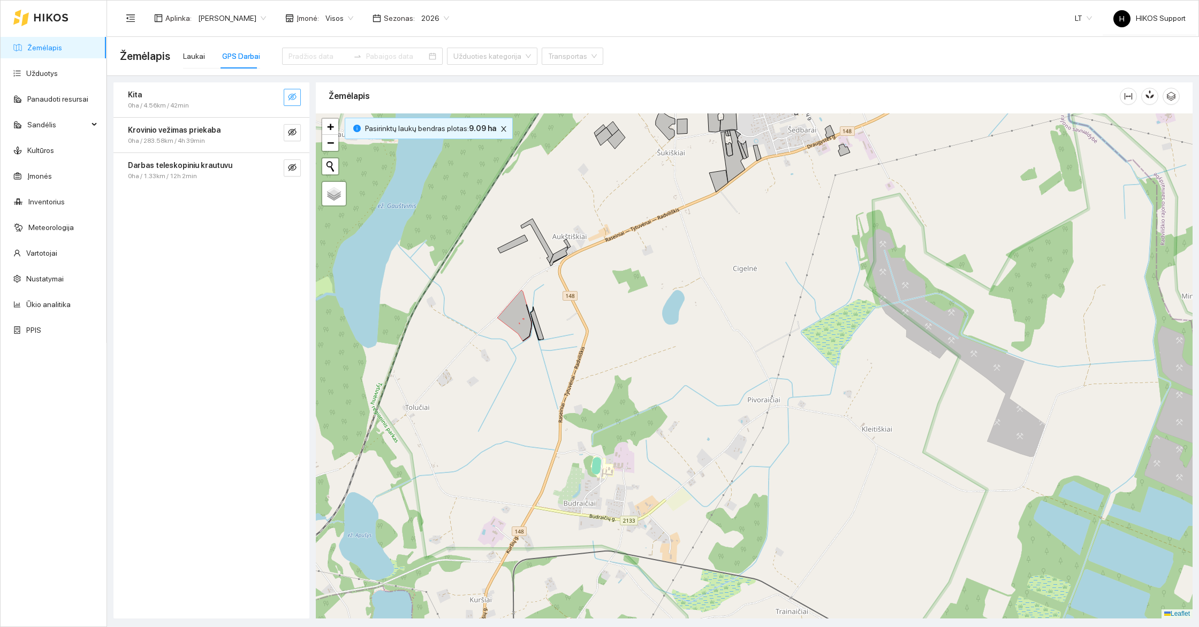
click at [287, 97] on button "button" at bounding box center [292, 97] width 17 height 17
click at [292, 145] on div "Krovinio vežimas priekaba 0ha / 283.58km / 4h 39min" at bounding box center [211, 135] width 196 height 35
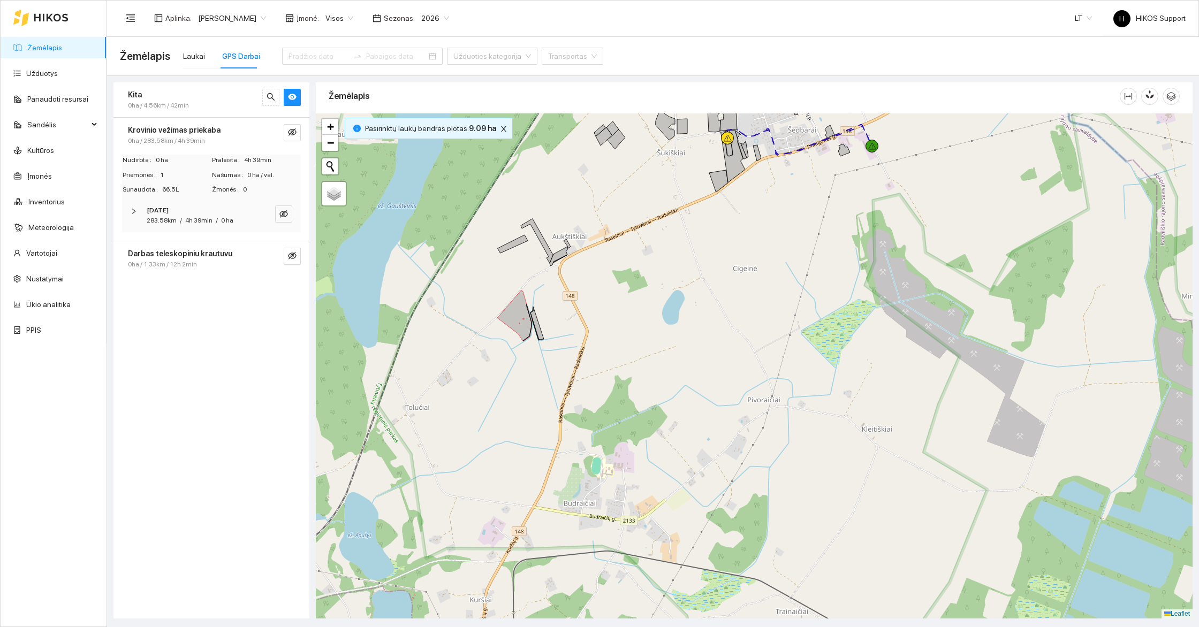
click at [210, 134] on span "Krovinio vežimas priekaba" at bounding box center [174, 130] width 93 height 12
click at [286, 131] on button "button" at bounding box center [292, 132] width 17 height 17
click at [291, 166] on icon "eye-invisible" at bounding box center [292, 167] width 9 height 7
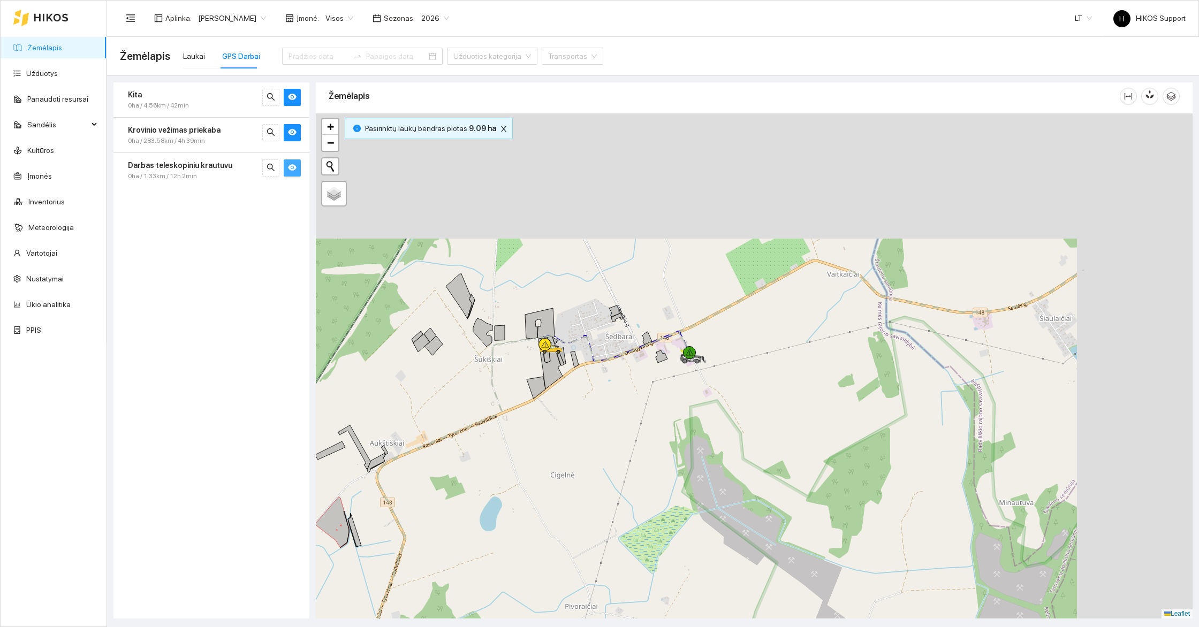
drag, startPoint x: 744, startPoint y: 176, endPoint x: 547, endPoint y: 383, distance: 286.3
click at [547, 383] on div at bounding box center [754, 365] width 877 height 505
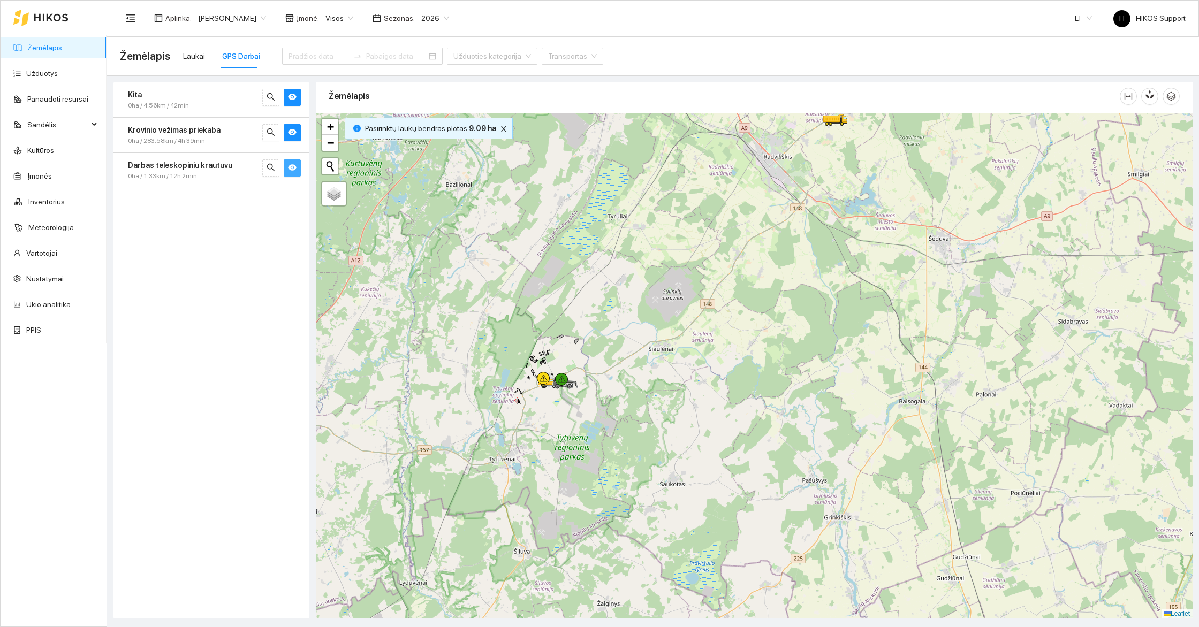
drag, startPoint x: 830, startPoint y: 247, endPoint x: 823, endPoint y: 331, distance: 83.8
click at [823, 331] on div at bounding box center [754, 365] width 877 height 505
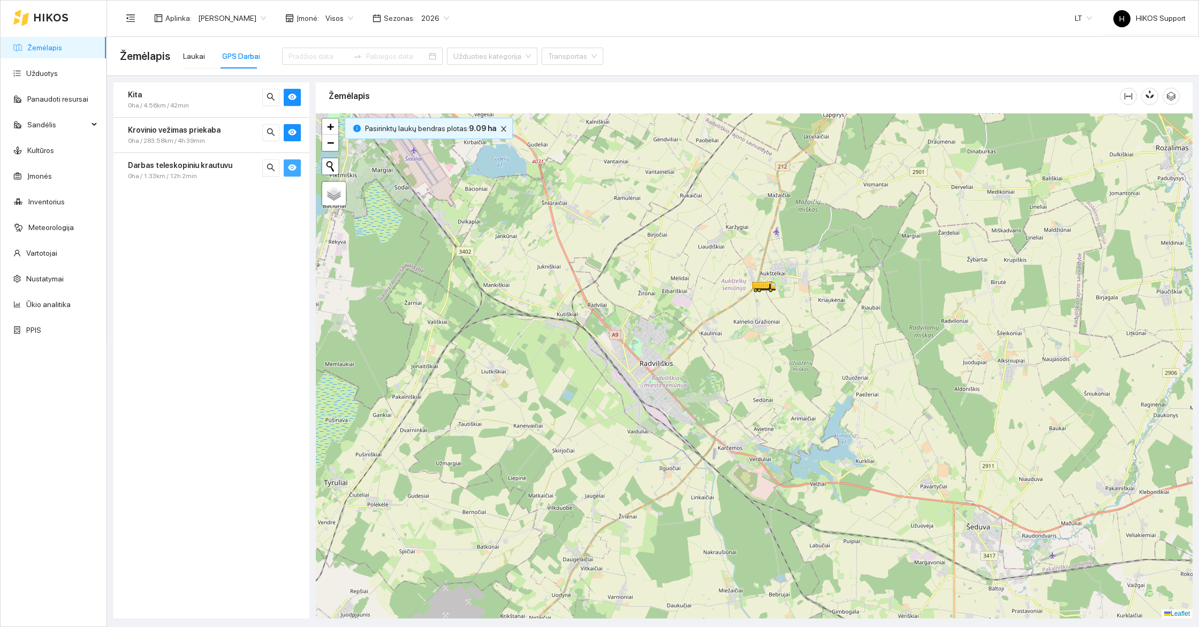
drag, startPoint x: 889, startPoint y: 210, endPoint x: 773, endPoint y: 303, distance: 148.6
click at [773, 303] on div at bounding box center [754, 365] width 877 height 505
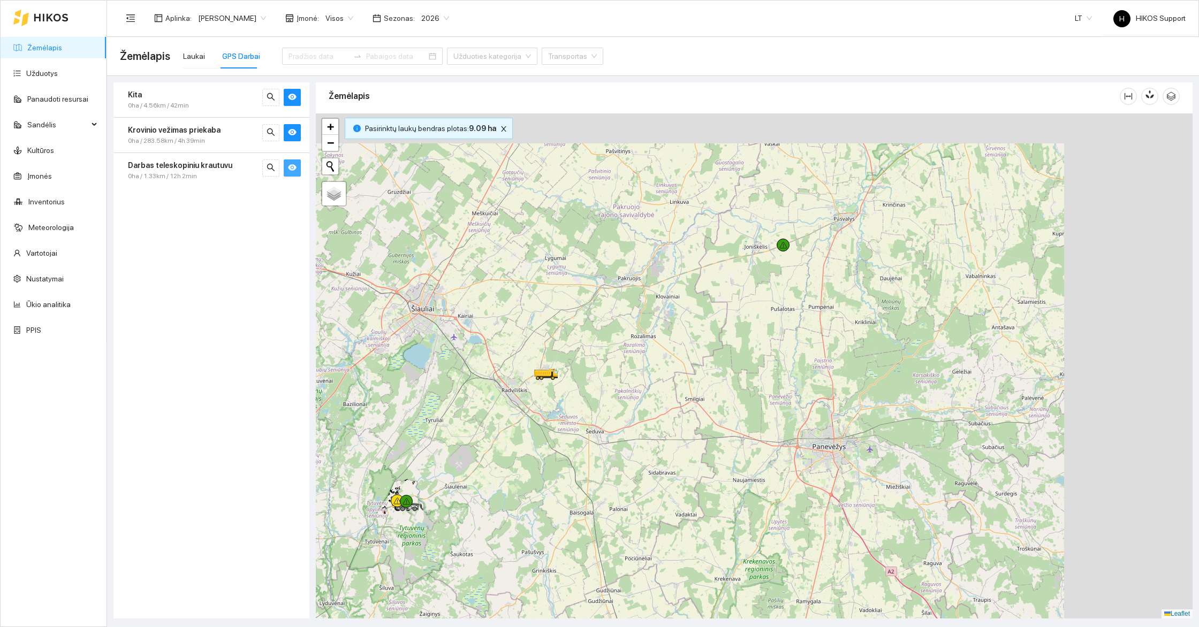
drag, startPoint x: 883, startPoint y: 321, endPoint x: 728, endPoint y: 379, distance: 165.9
click at [728, 379] on div at bounding box center [754, 365] width 877 height 505
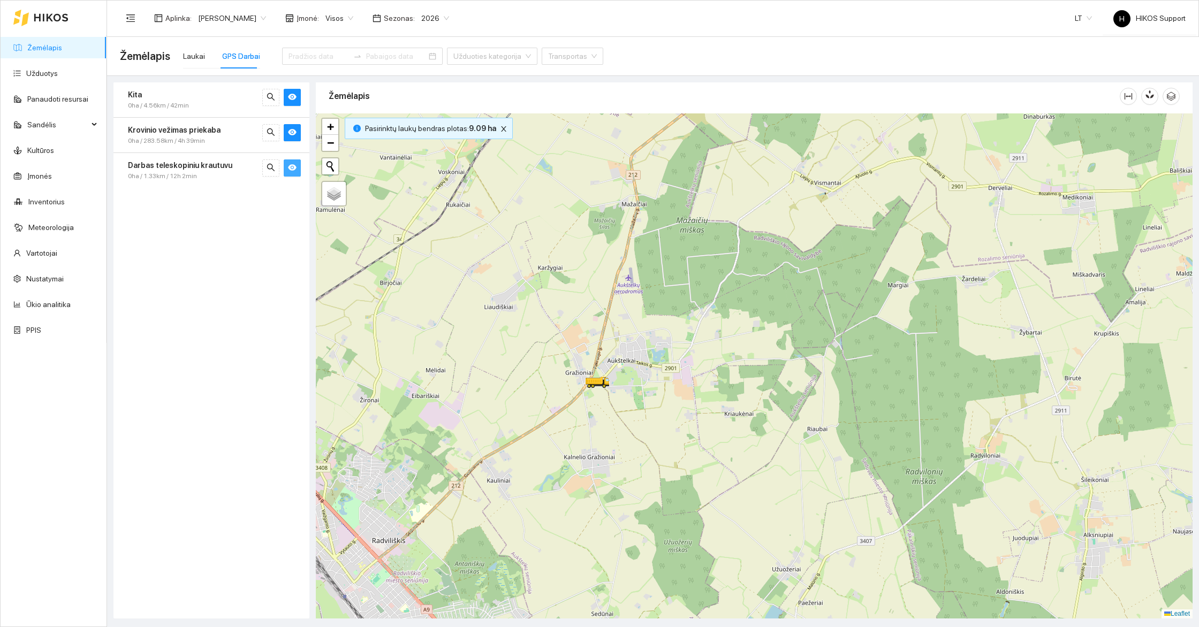
drag, startPoint x: 564, startPoint y: 491, endPoint x: 768, endPoint y: 244, distance: 320.7
click at [768, 244] on div at bounding box center [754, 365] width 877 height 505
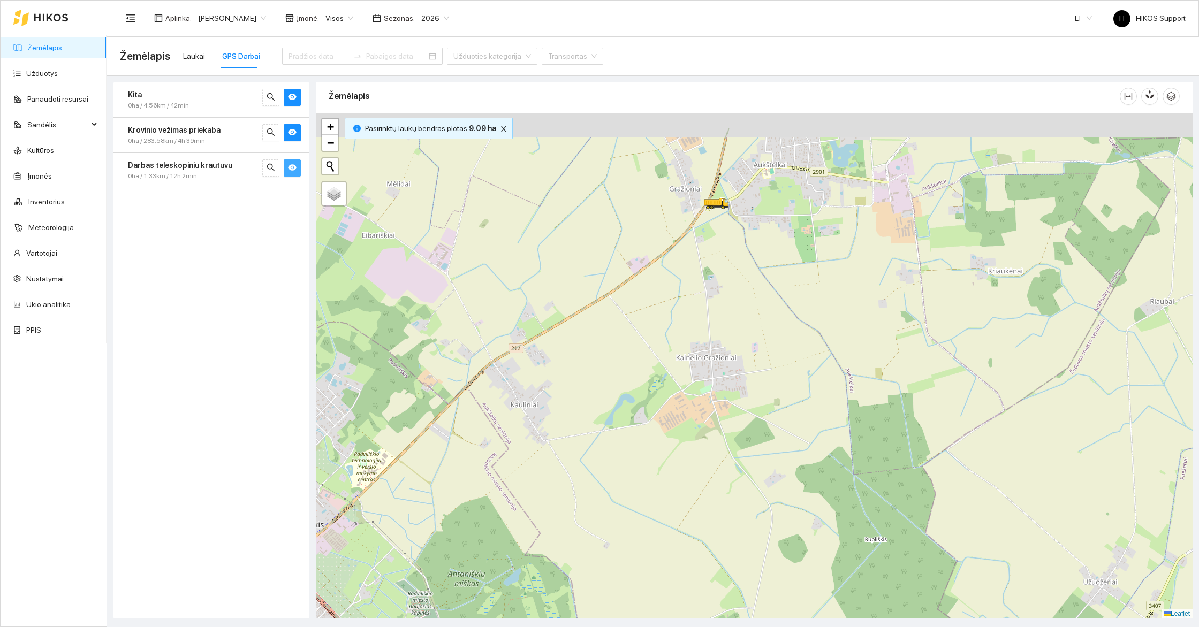
drag, startPoint x: 759, startPoint y: 219, endPoint x: 755, endPoint y: 466, distance: 247.4
click at [755, 466] on div at bounding box center [754, 365] width 877 height 505
